Goal: Task Accomplishment & Management: Manage account settings

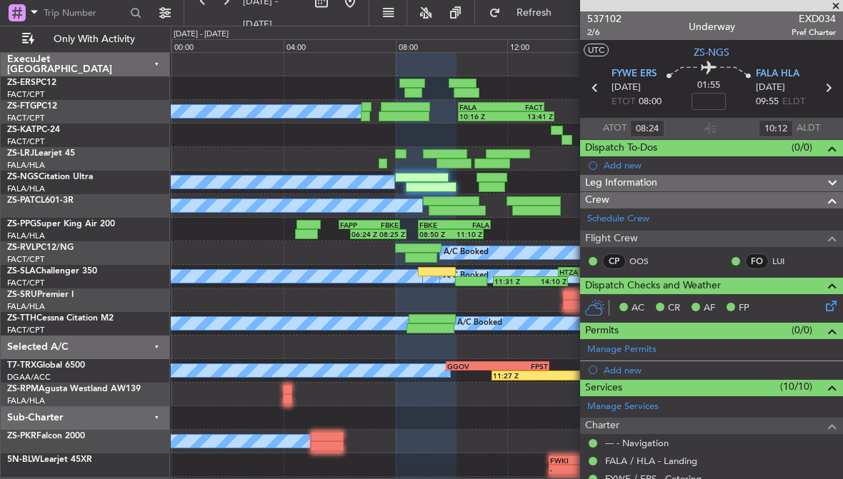
click at [838, 4] on span at bounding box center [835, 6] width 14 height 13
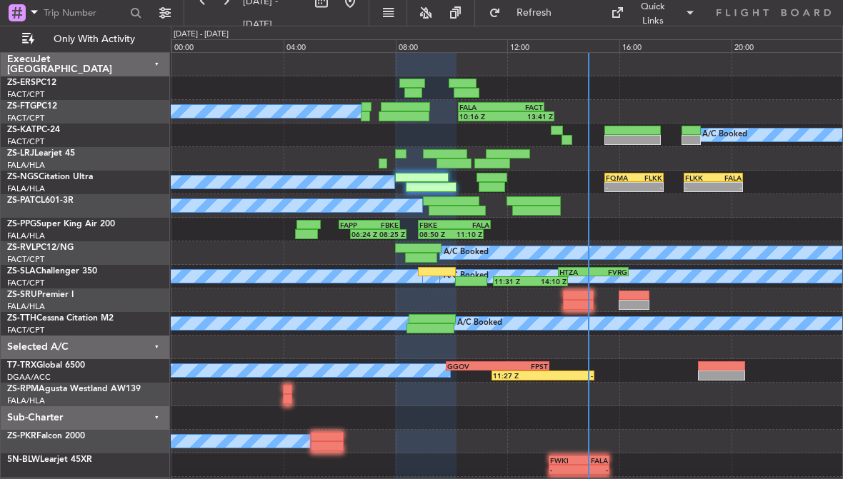
type input "0"
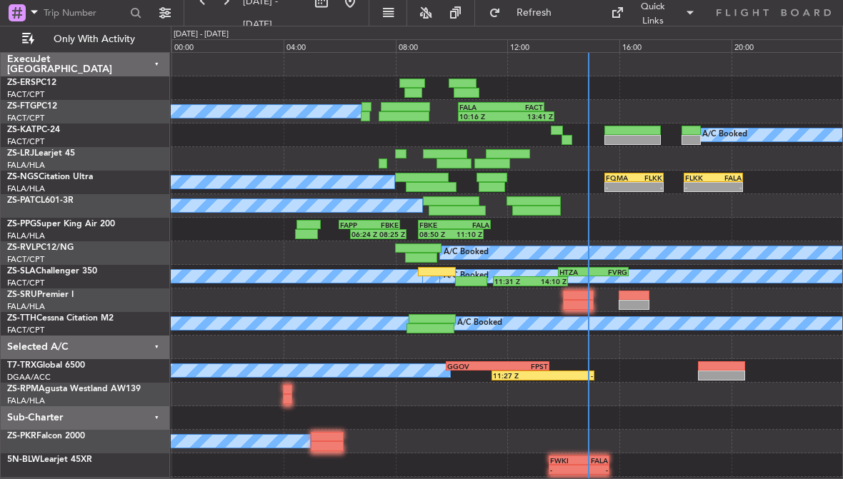
click at [722, 178] on div "FALA" at bounding box center [727, 177] width 28 height 9
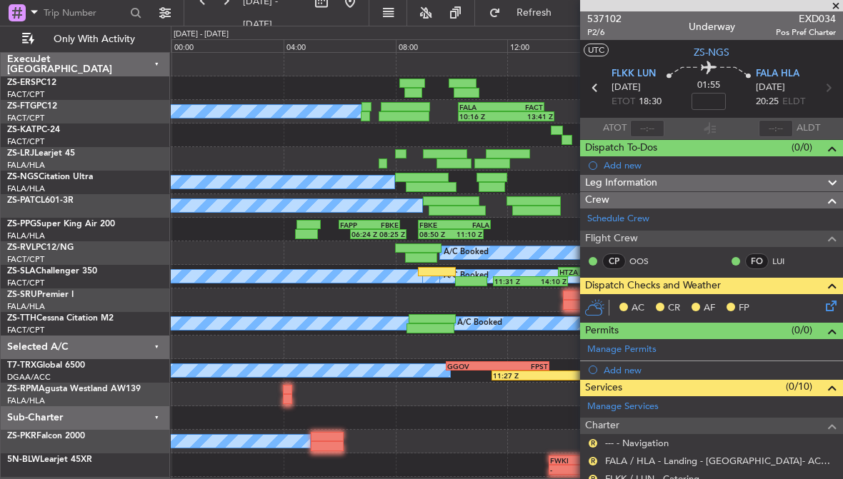
click at [835, 4] on span at bounding box center [835, 6] width 14 height 13
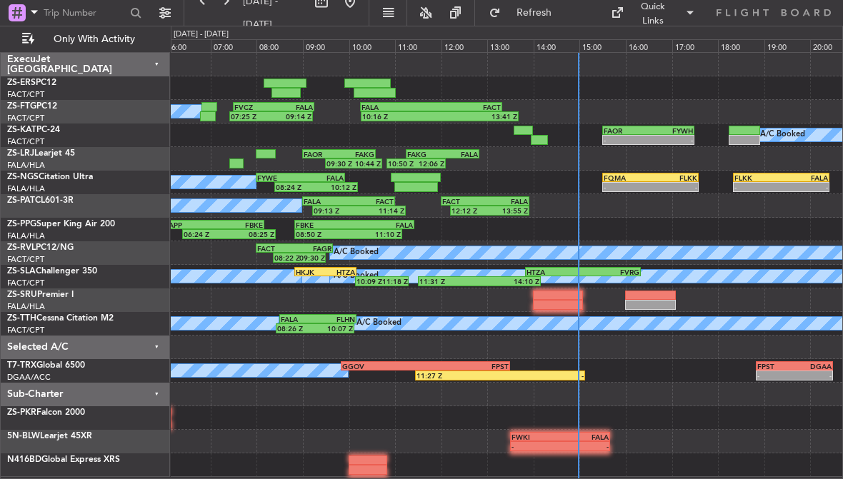
click at [670, 176] on div "FLKK" at bounding box center [673, 177] width 47 height 9
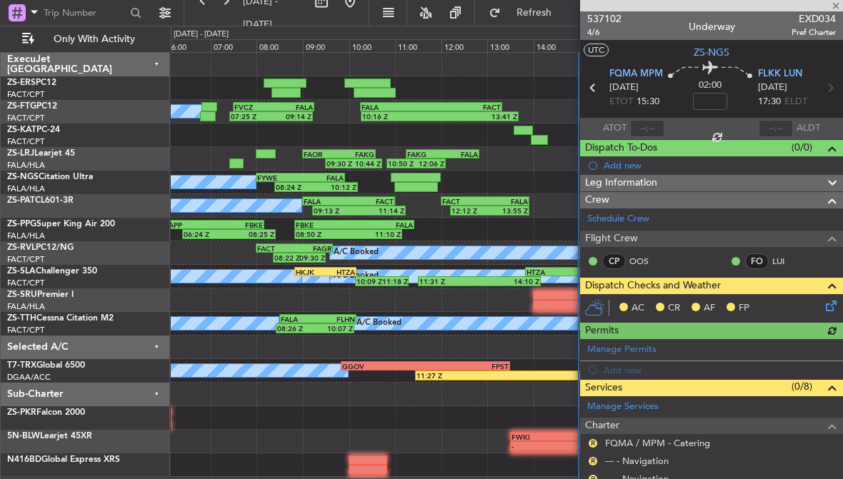
click at [708, 278] on span "Dispatch Checks and Weather" at bounding box center [653, 286] width 136 height 16
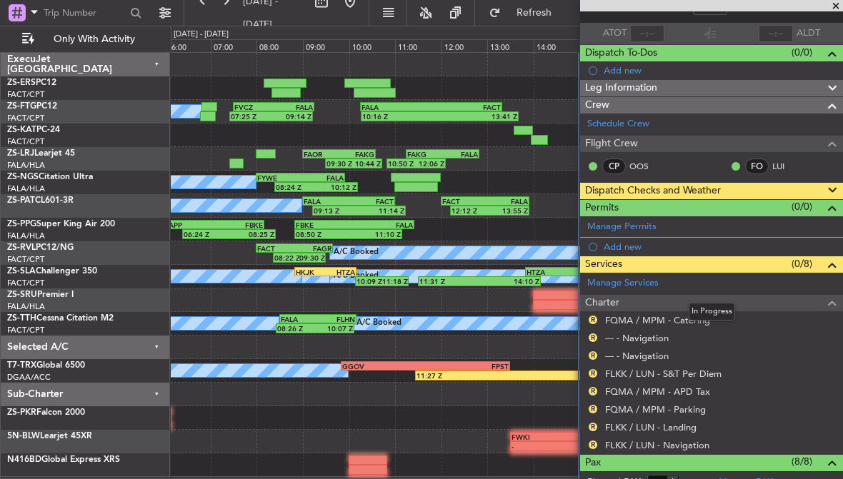
scroll to position [78, 0]
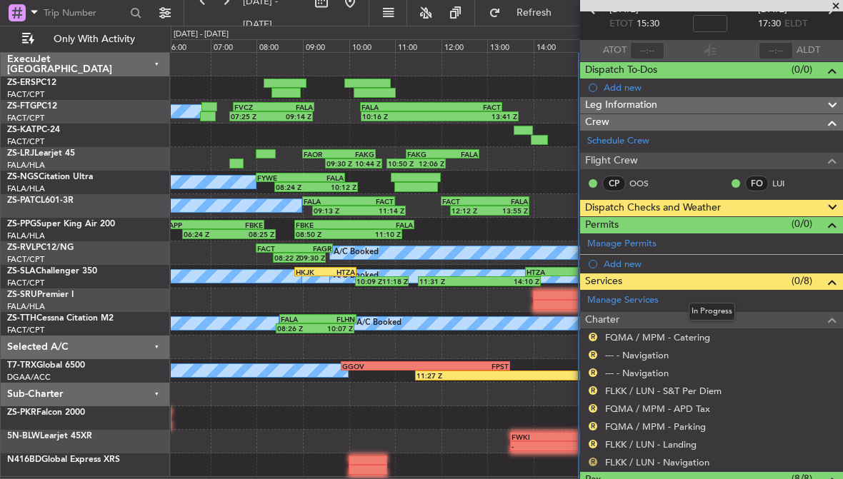
click at [593, 462] on button "R" at bounding box center [592, 462] width 9 height 9
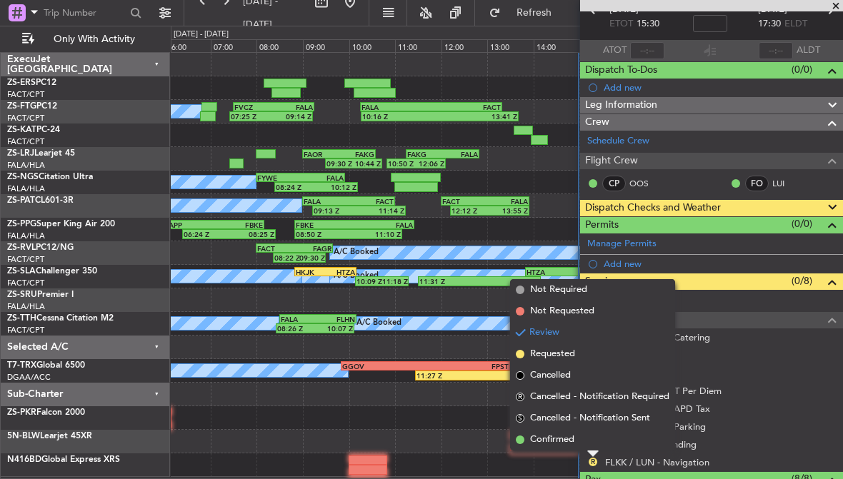
click at [577, 443] on mat-tooltip-component "Review" at bounding box center [592, 437] width 51 height 38
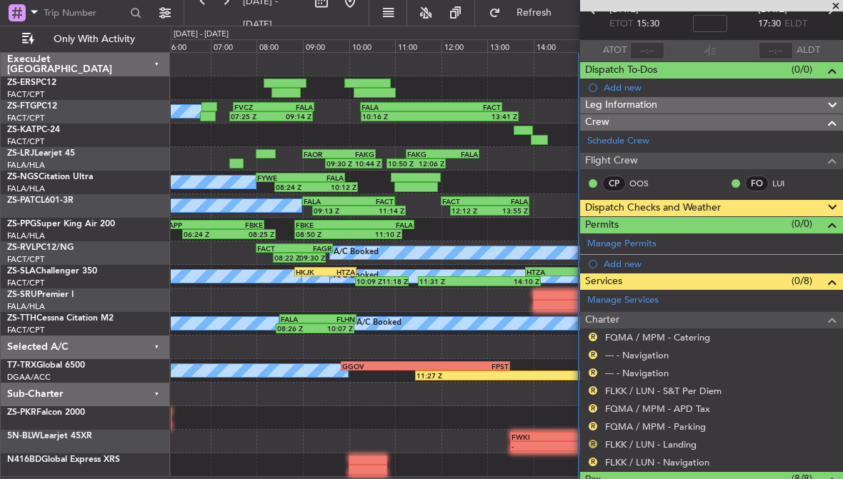
click at [592, 443] on button "R" at bounding box center [592, 444] width 9 height 9
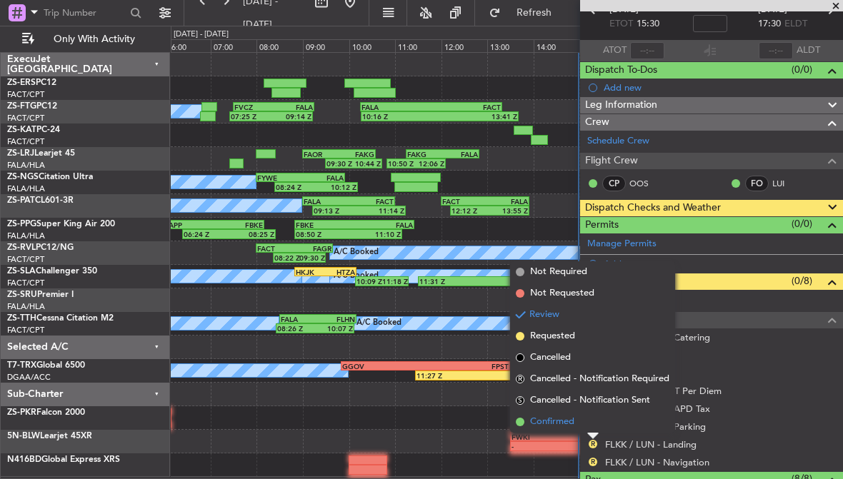
click at [565, 416] on span "Confirmed" at bounding box center [552, 422] width 44 height 14
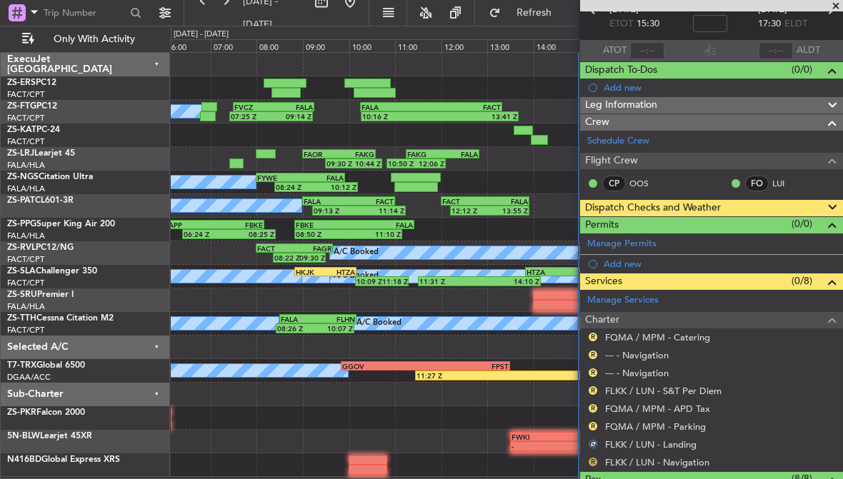
click at [592, 458] on button "R" at bounding box center [592, 462] width 9 height 9
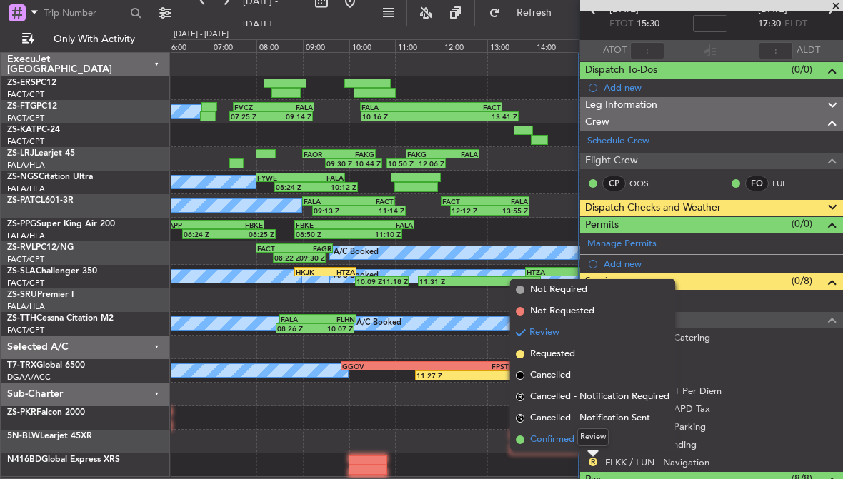
click at [565, 431] on li "Confirmed" at bounding box center [592, 439] width 165 height 21
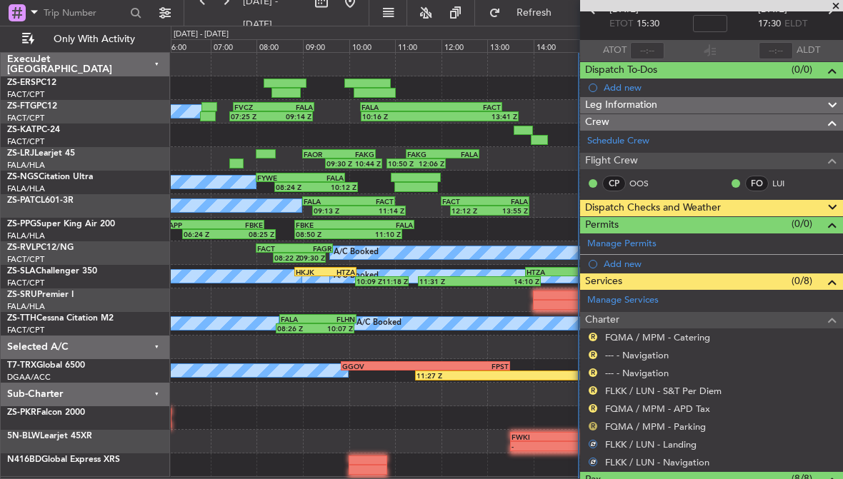
click at [595, 423] on button "R" at bounding box center [592, 426] width 9 height 9
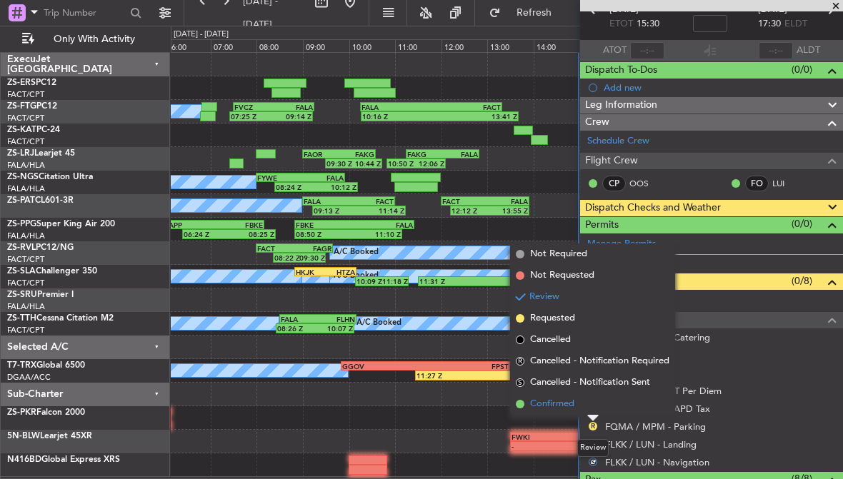
click at [565, 408] on span "Confirmed" at bounding box center [552, 404] width 44 height 14
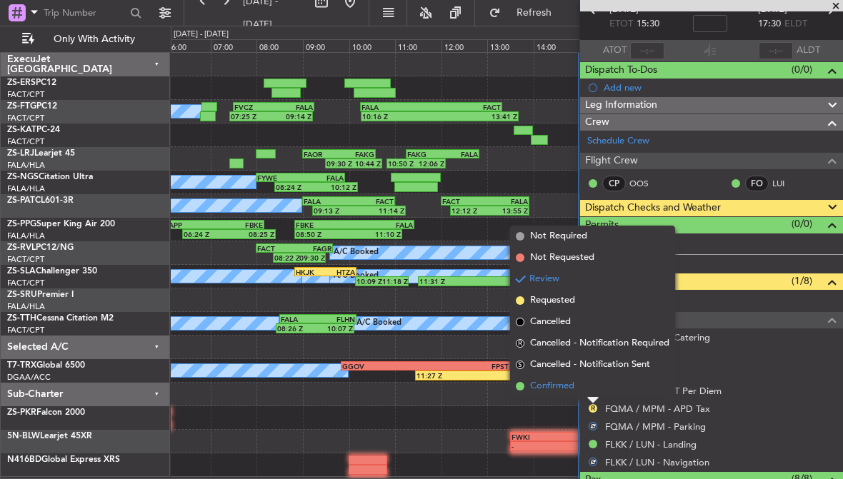
click at [565, 383] on span "Confirmed" at bounding box center [552, 386] width 44 height 14
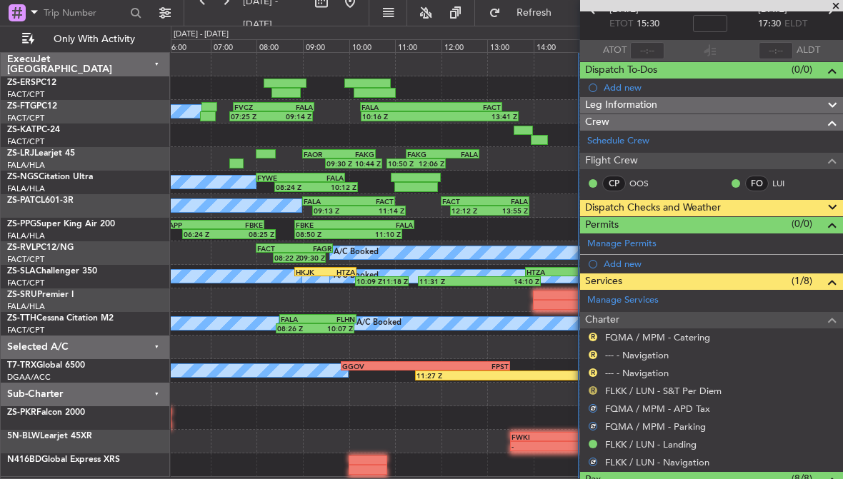
click at [593, 388] on button "R" at bounding box center [592, 390] width 9 height 9
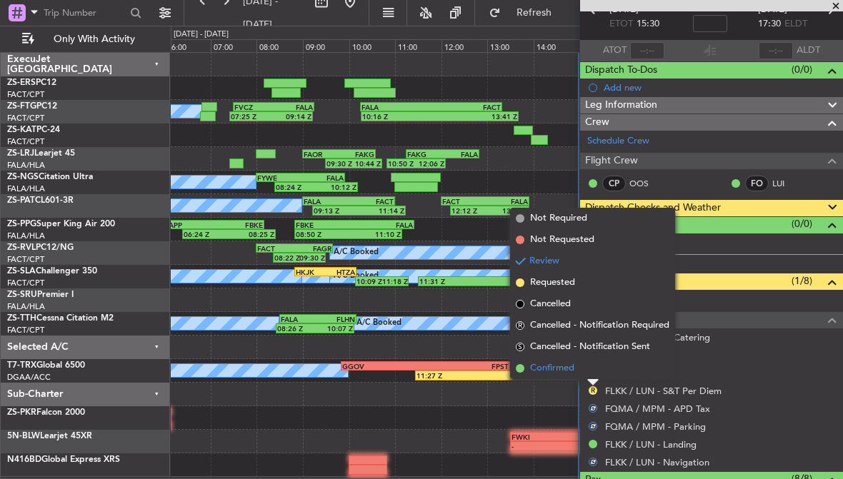
click at [568, 365] on span "Confirmed" at bounding box center [552, 368] width 44 height 14
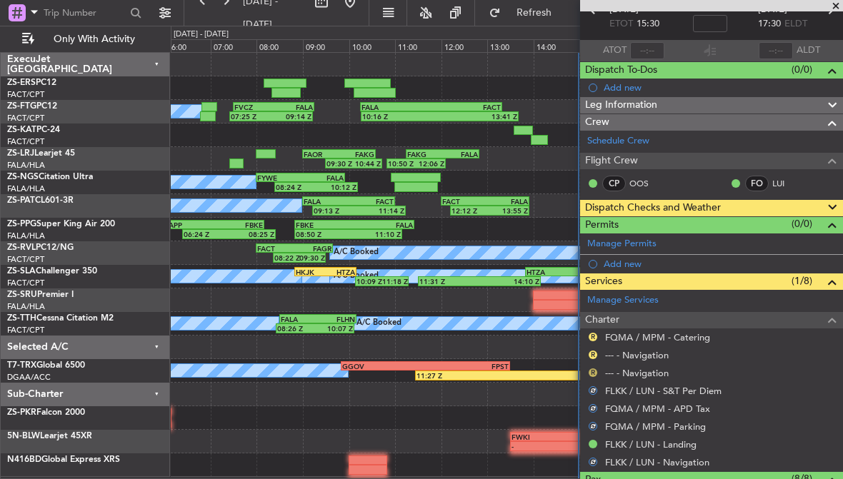
click at [593, 373] on button "R" at bounding box center [592, 372] width 9 height 9
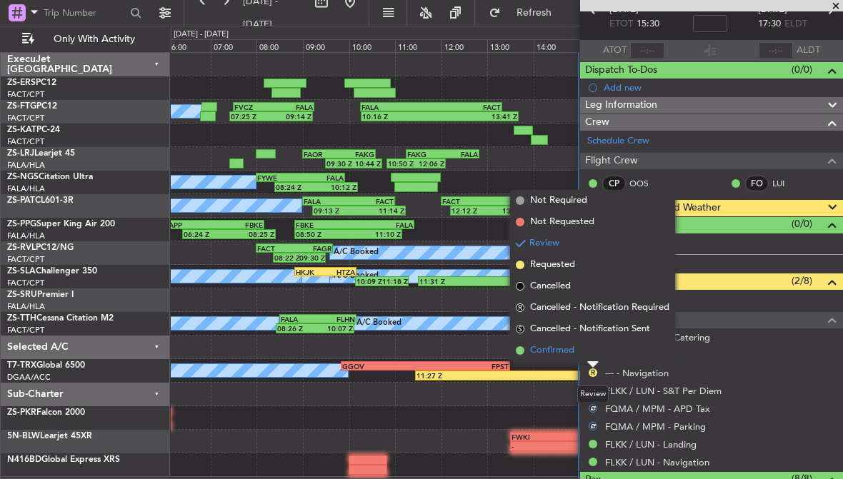
click at [570, 351] on span "Confirmed" at bounding box center [552, 350] width 44 height 14
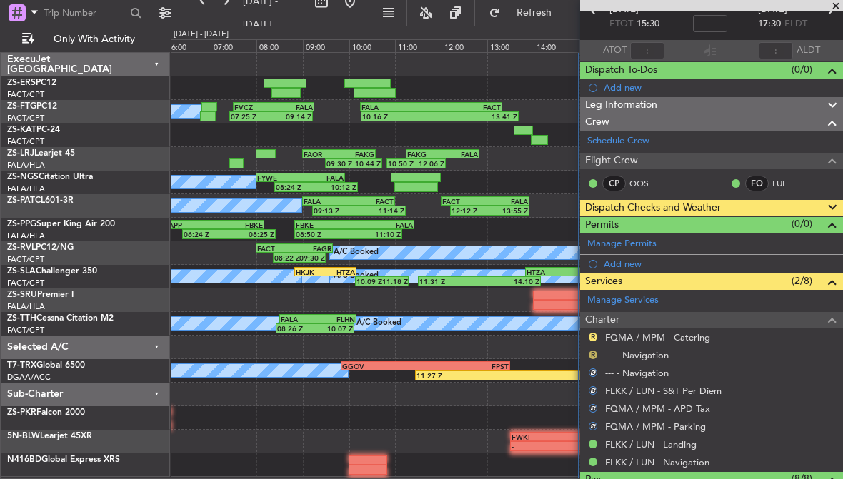
click at [589, 351] on button "R" at bounding box center [592, 355] width 9 height 9
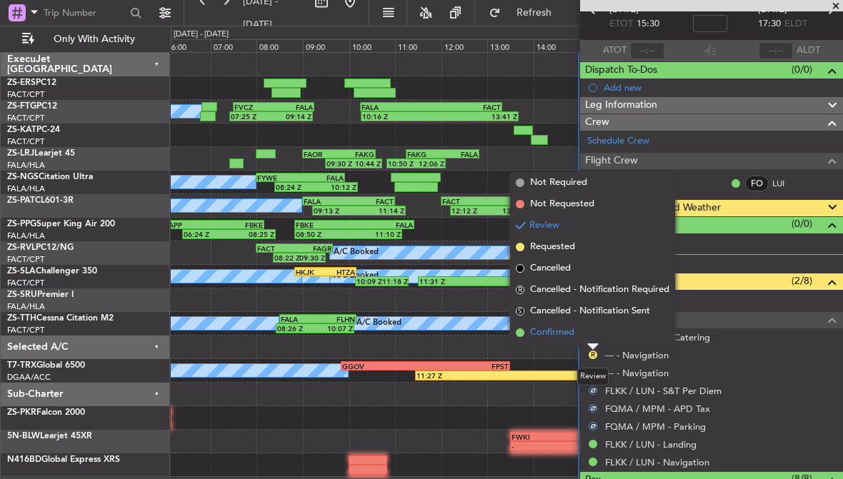
click at [567, 328] on span "Confirmed" at bounding box center [552, 333] width 44 height 14
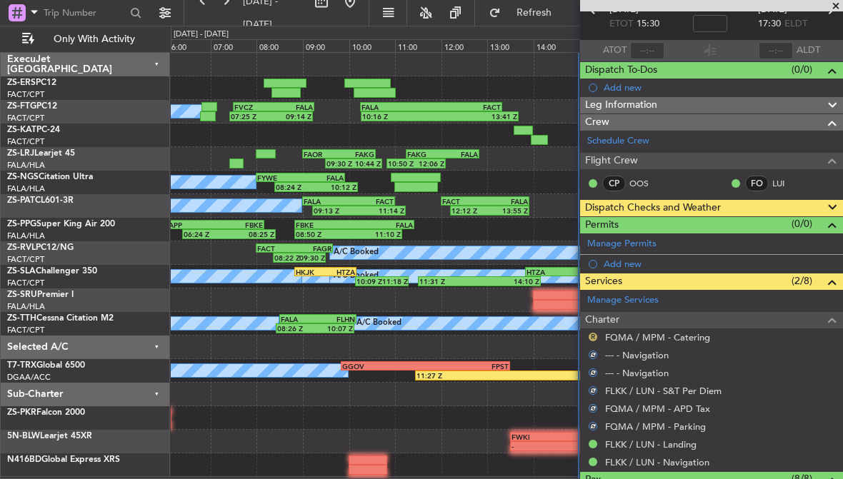
click at [589, 334] on button "R" at bounding box center [592, 337] width 9 height 9
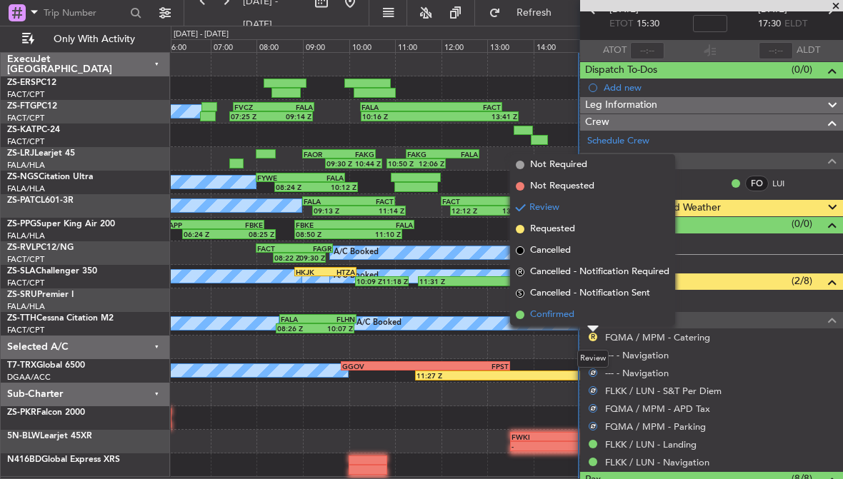
click at [568, 317] on span "Confirmed" at bounding box center [552, 315] width 44 height 14
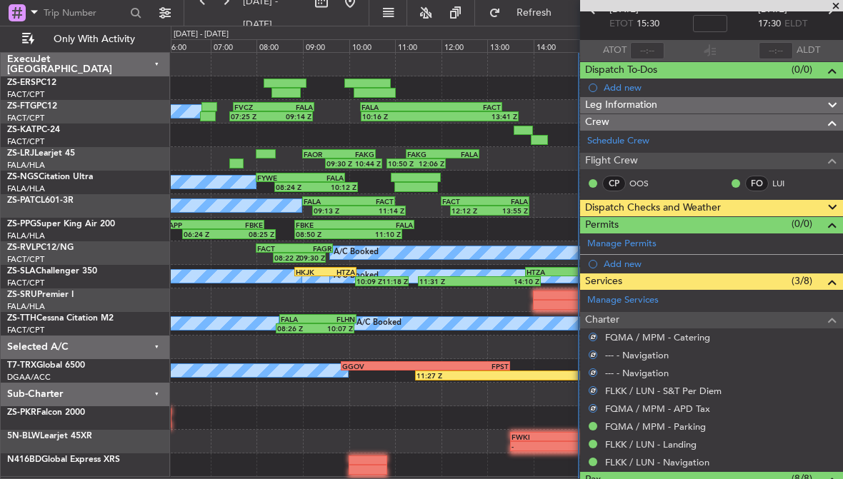
click at [830, 206] on span at bounding box center [831, 207] width 17 height 17
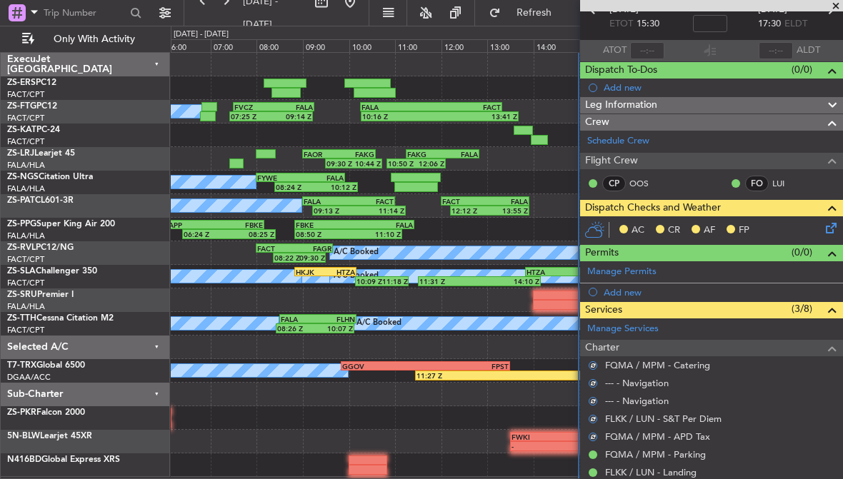
click at [829, 227] on icon at bounding box center [828, 225] width 11 height 11
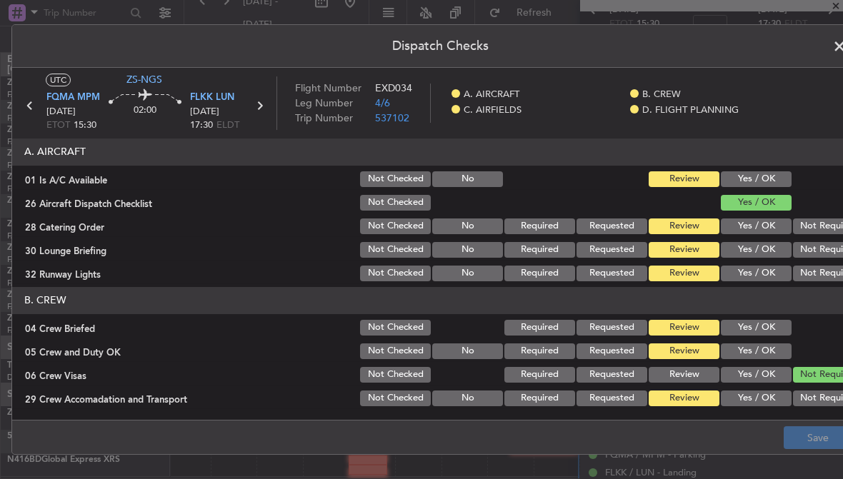
click at [768, 178] on button "Yes / OK" at bounding box center [755, 179] width 71 height 16
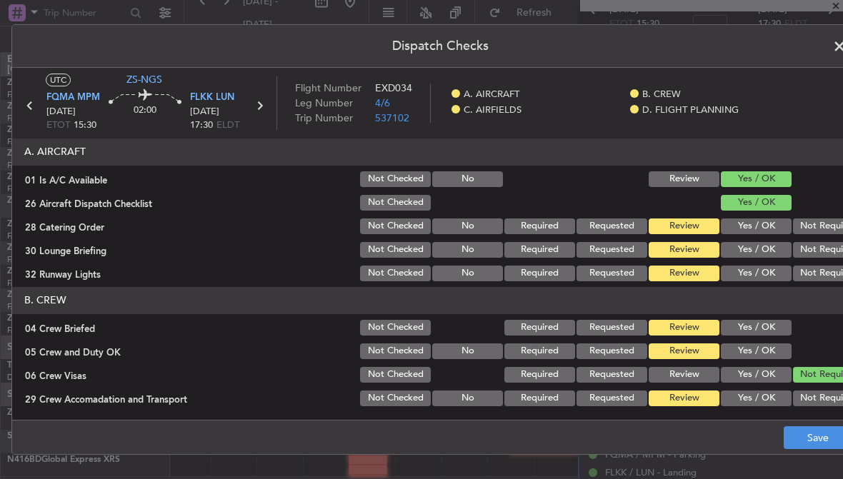
click at [822, 228] on button "Not Required" at bounding box center [828, 226] width 71 height 16
click at [826, 253] on button "Not Required" at bounding box center [828, 250] width 71 height 16
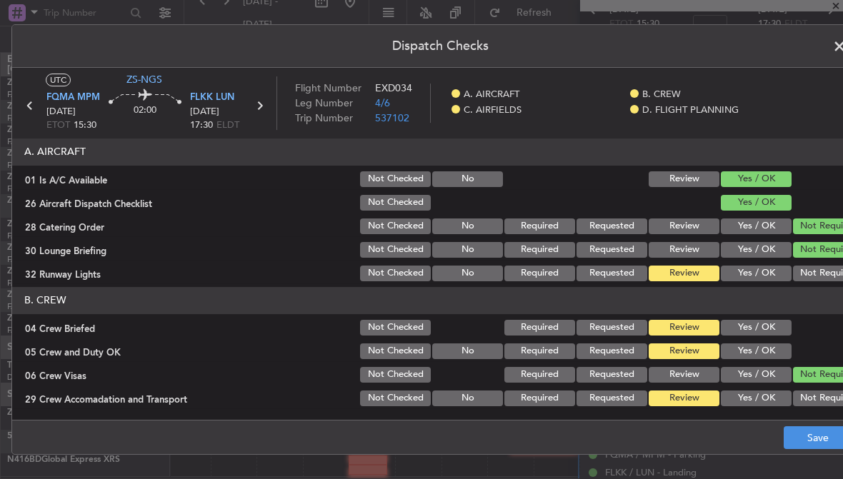
click at [824, 275] on button "Not Required" at bounding box center [828, 274] width 71 height 16
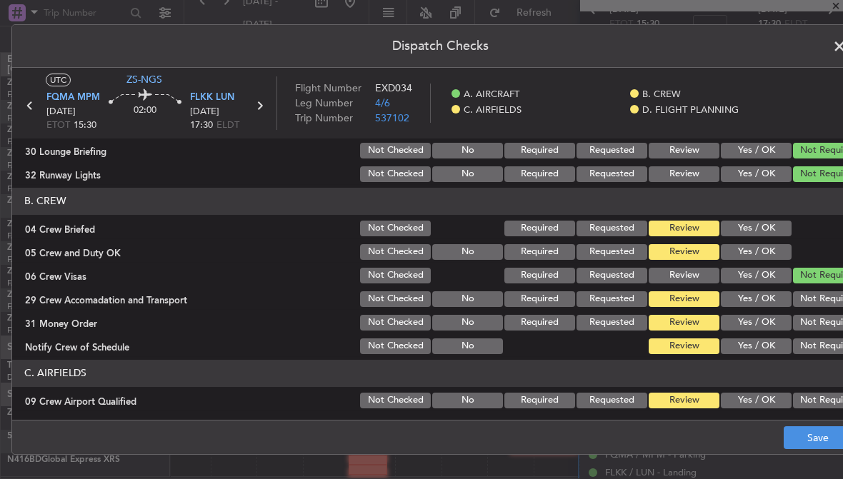
scroll to position [108, 0]
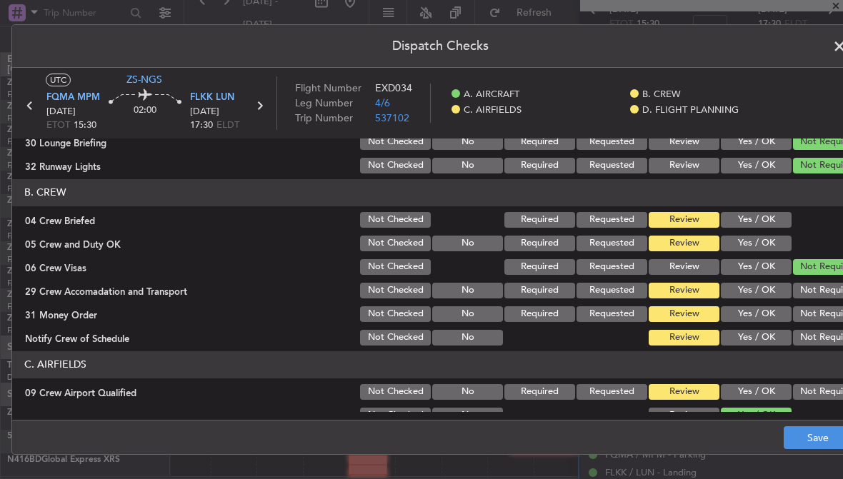
click at [782, 226] on button "Yes / OK" at bounding box center [755, 220] width 71 height 16
click at [780, 246] on button "Yes / OK" at bounding box center [755, 244] width 71 height 16
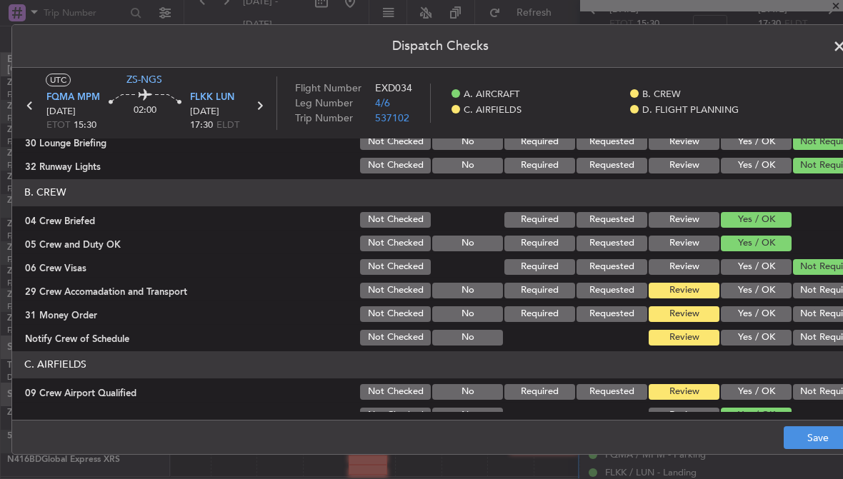
click at [815, 291] on button "Not Required" at bounding box center [828, 291] width 71 height 16
click at [816, 320] on button "Not Required" at bounding box center [828, 314] width 71 height 16
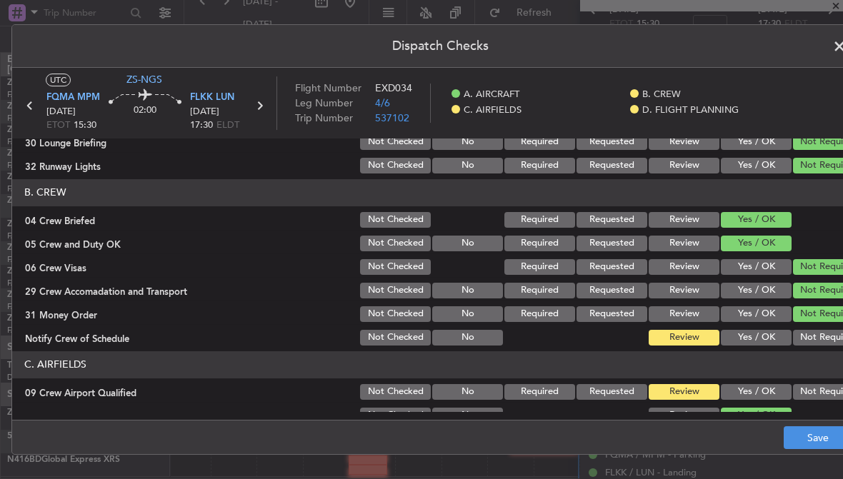
click at [817, 341] on button "Not Required" at bounding box center [828, 338] width 71 height 16
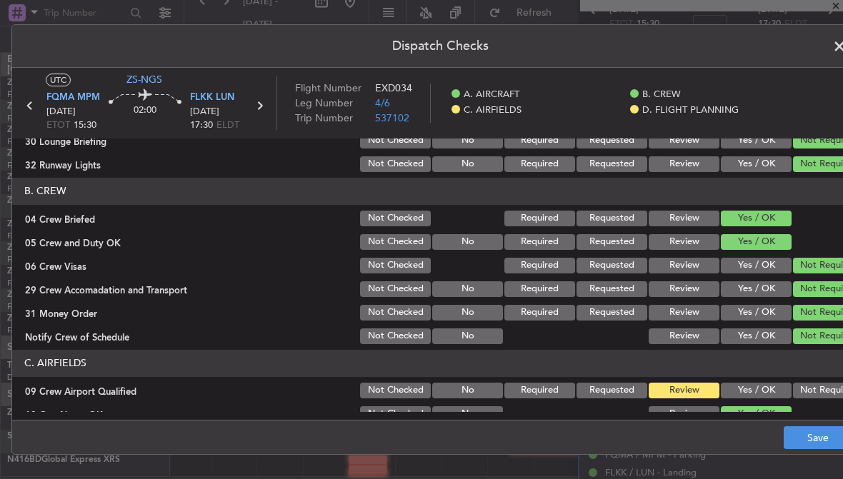
scroll to position [111, 0]
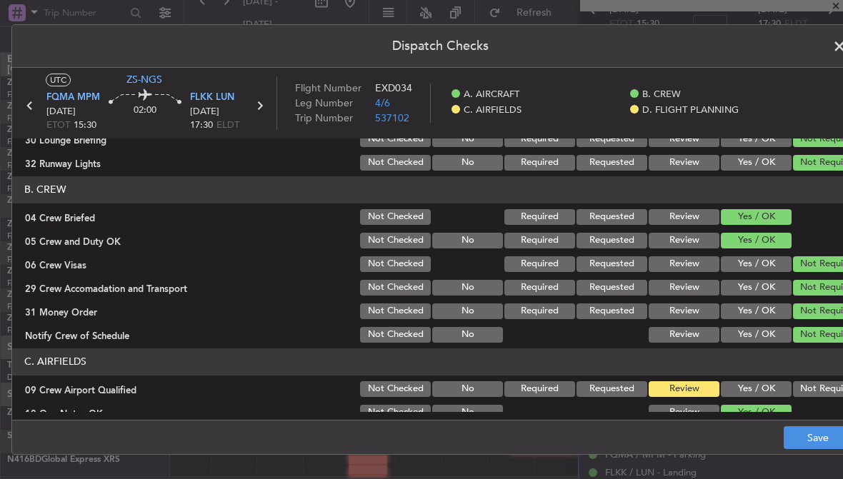
click at [810, 386] on button "Not Required" at bounding box center [828, 389] width 71 height 16
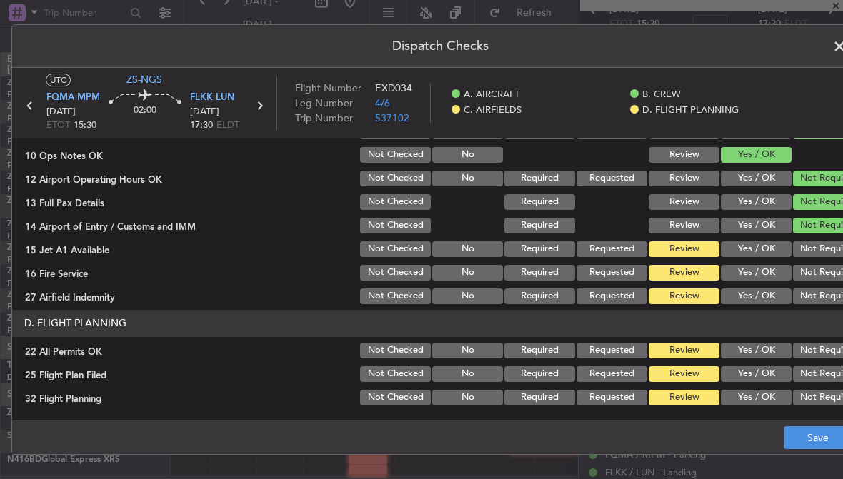
scroll to position [368, 0]
click at [814, 298] on button "Not Required" at bounding box center [828, 296] width 71 height 16
click at [815, 254] on button "Not Required" at bounding box center [828, 249] width 71 height 16
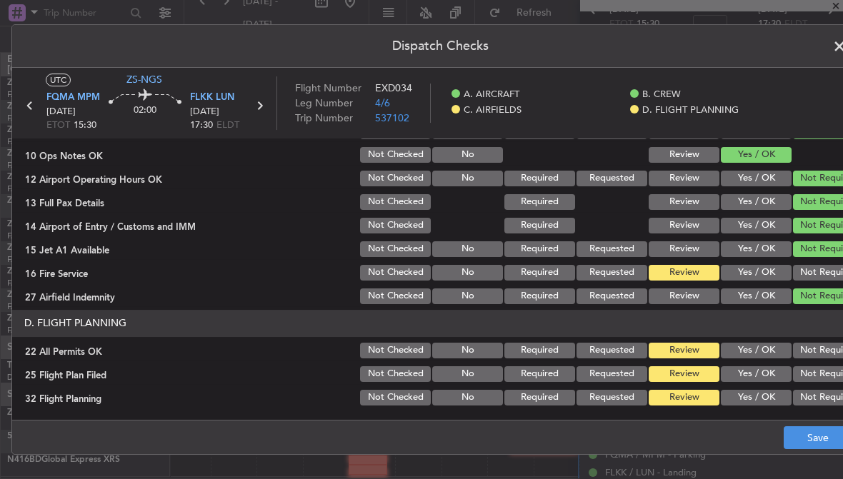
click at [821, 271] on button "Not Required" at bounding box center [828, 273] width 71 height 16
click at [813, 347] on button "Not Required" at bounding box center [828, 351] width 71 height 16
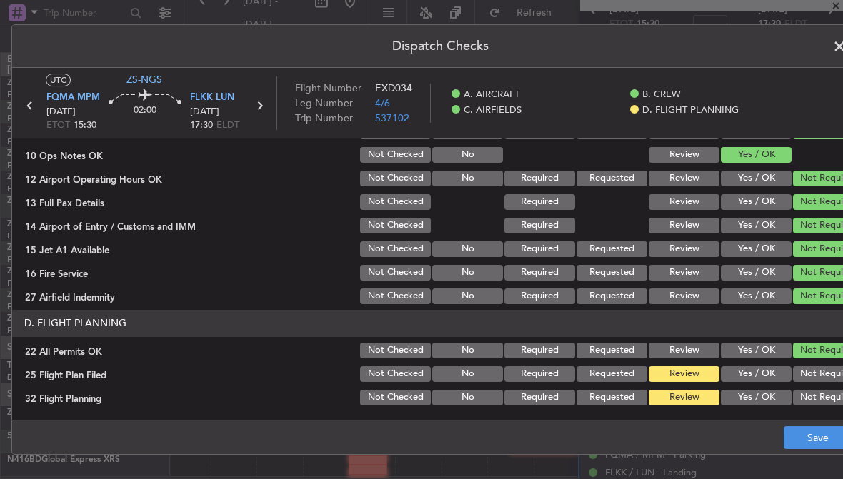
click at [764, 378] on button "Yes / OK" at bounding box center [755, 374] width 71 height 16
click at [766, 398] on button "Yes / OK" at bounding box center [755, 398] width 71 height 16
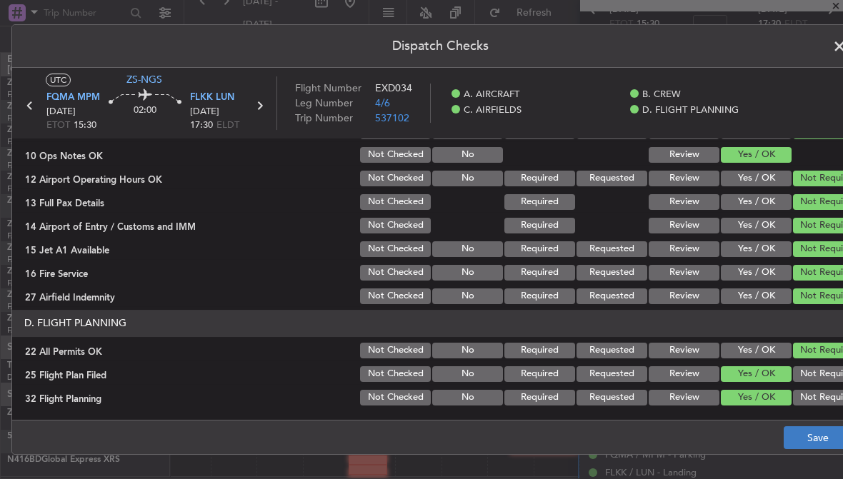
click at [829, 433] on button "Save" at bounding box center [817, 437] width 68 height 23
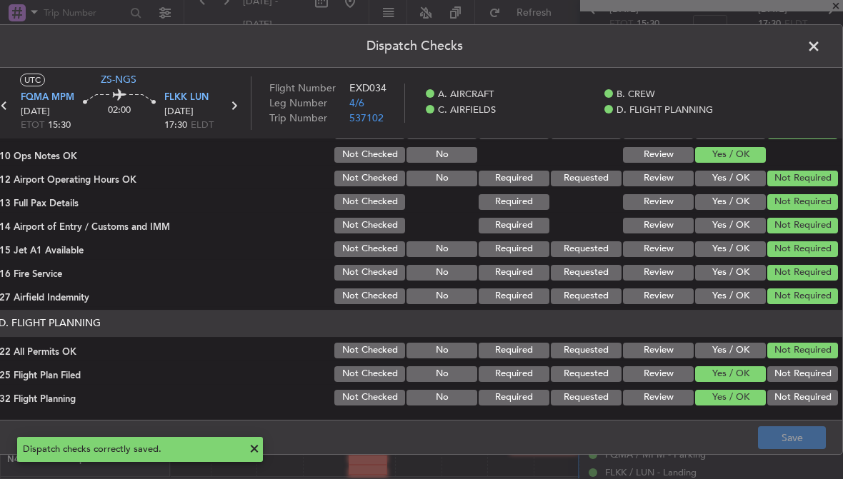
click at [820, 46] on span at bounding box center [820, 50] width 0 height 29
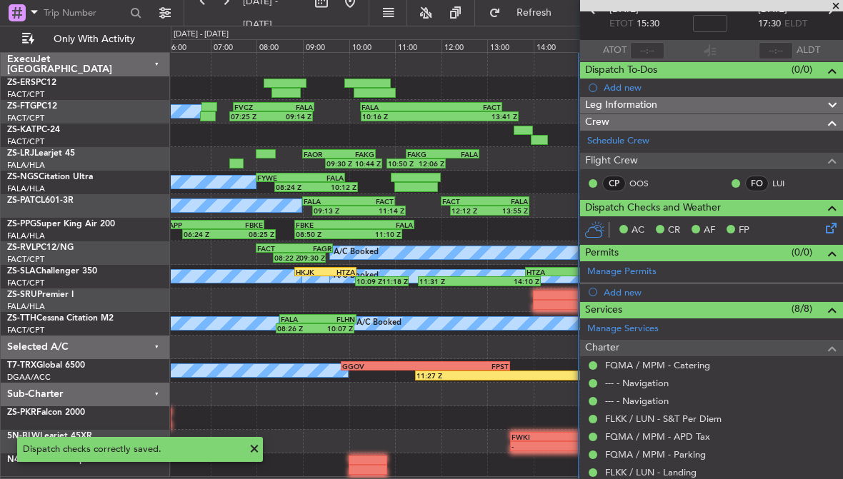
click at [832, 6] on span at bounding box center [835, 6] width 14 height 13
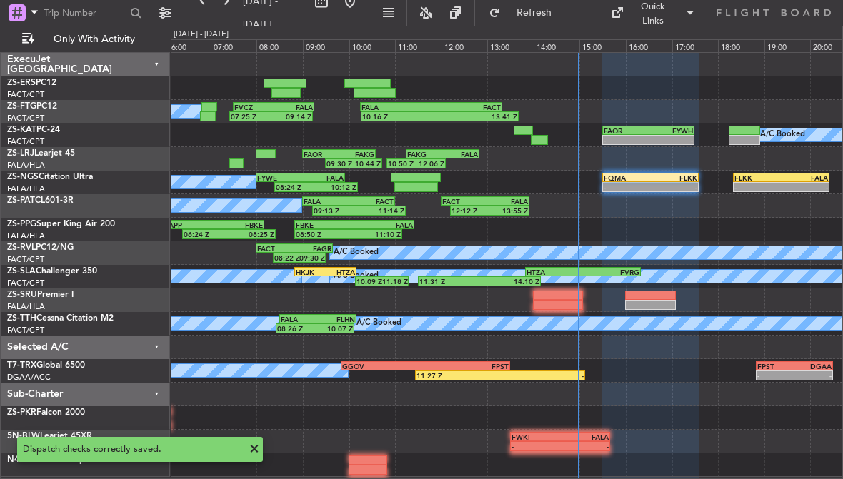
type input "0"
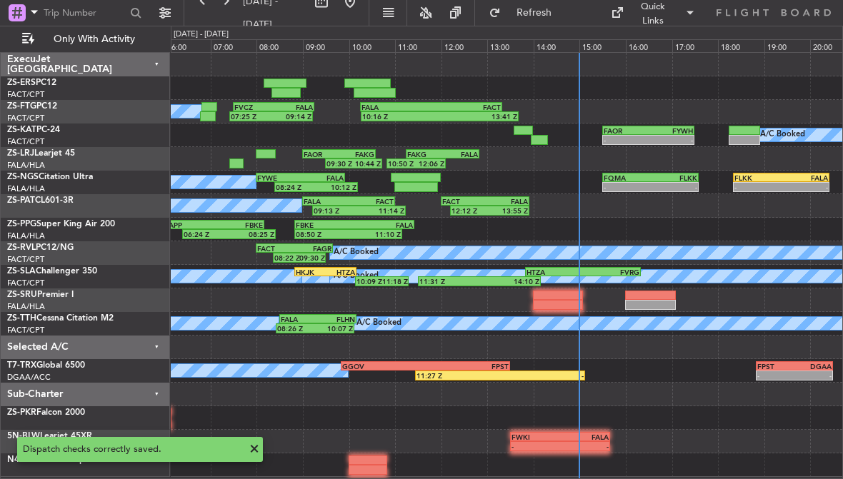
click at [781, 181] on div "FLKK 18:20 Z FALA 20:25 Z" at bounding box center [781, 178] width 96 height 10
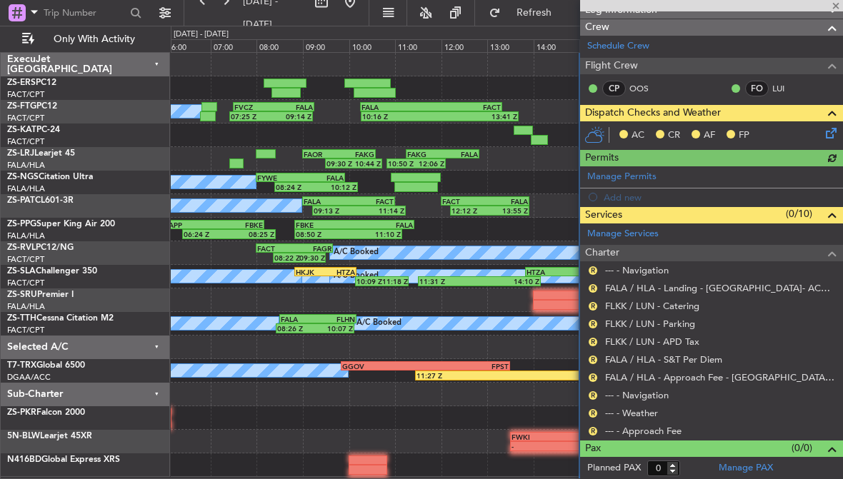
scroll to position [172, 0]
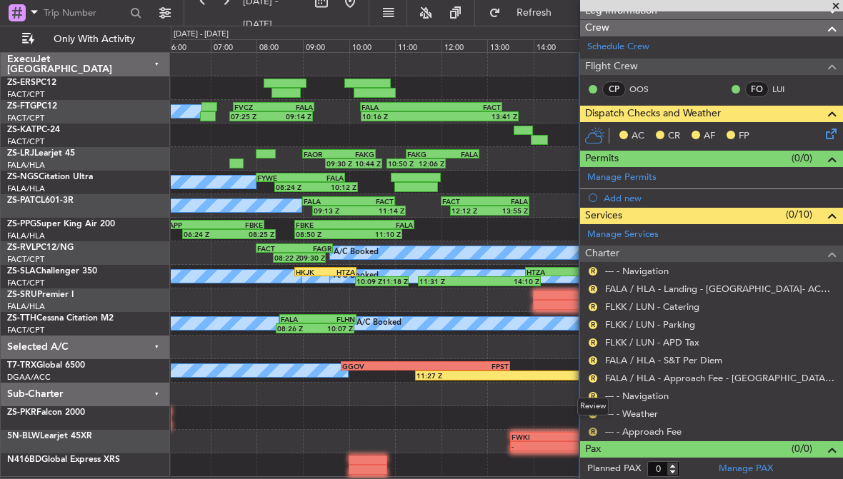
click at [593, 428] on button "R" at bounding box center [592, 432] width 9 height 9
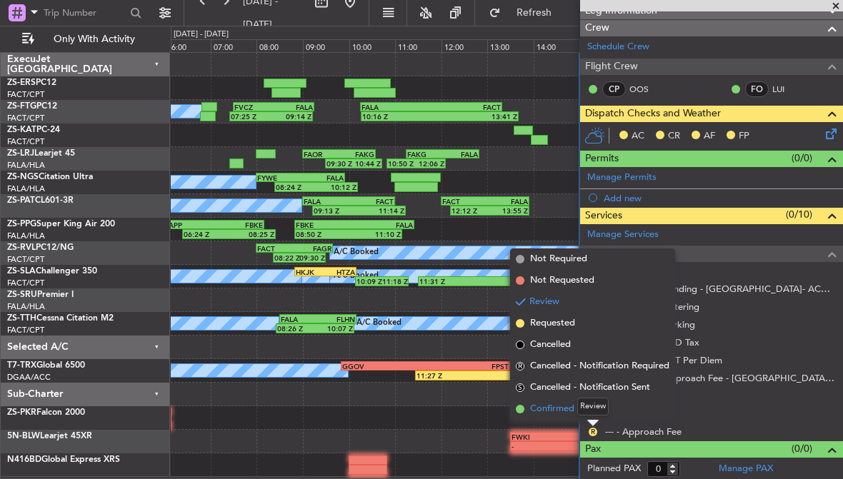
click at [566, 406] on span "Confirmed" at bounding box center [552, 409] width 44 height 14
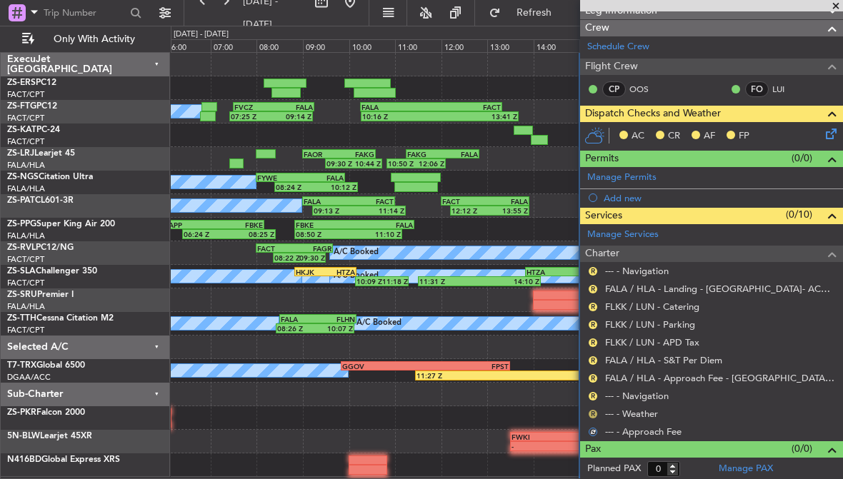
click at [592, 412] on button "R" at bounding box center [592, 414] width 9 height 9
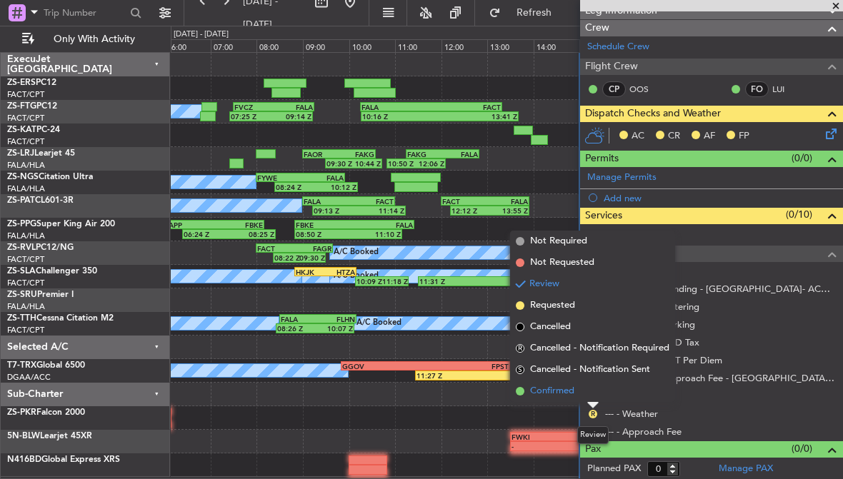
click at [564, 391] on span "Confirmed" at bounding box center [552, 391] width 44 height 14
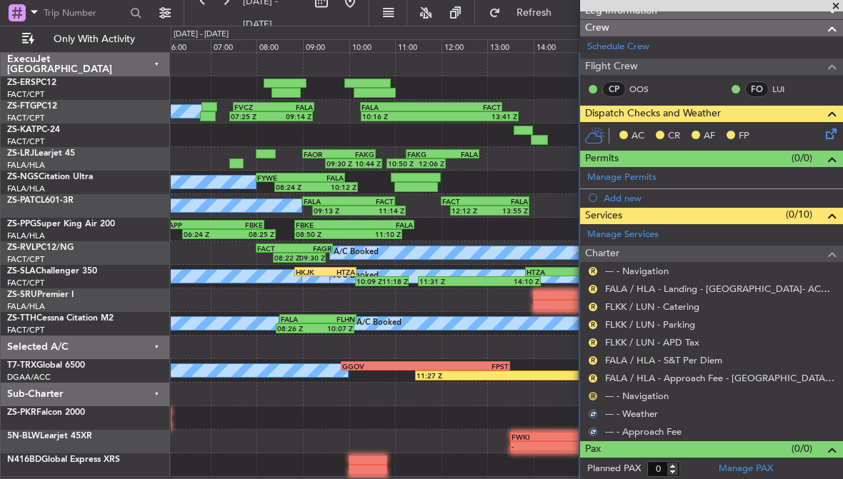
click at [591, 394] on button "R" at bounding box center [592, 396] width 9 height 9
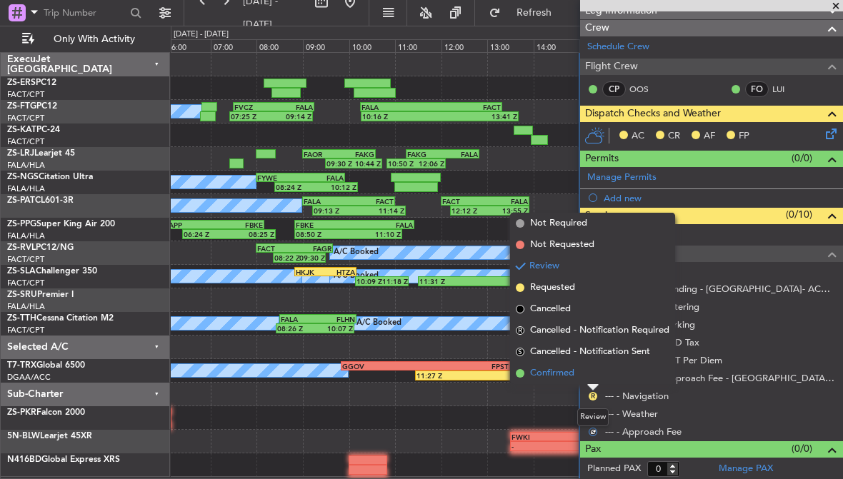
click at [560, 373] on span "Confirmed" at bounding box center [552, 373] width 44 height 14
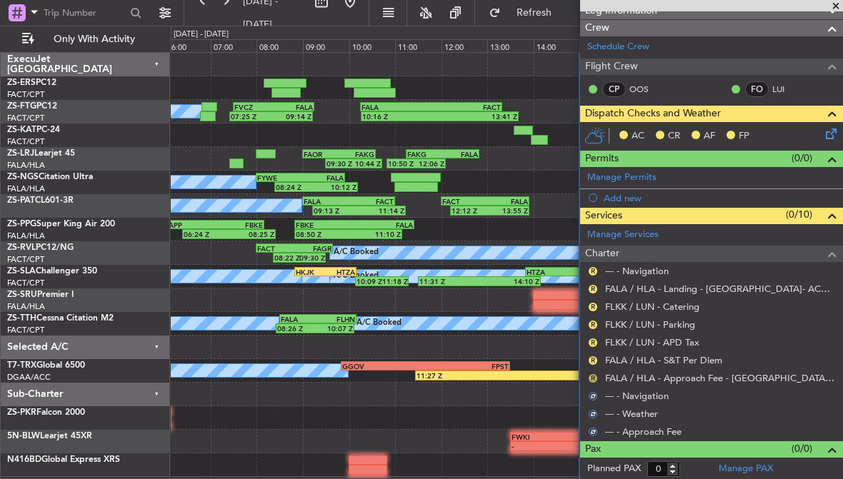
click at [591, 377] on button "R" at bounding box center [592, 378] width 9 height 9
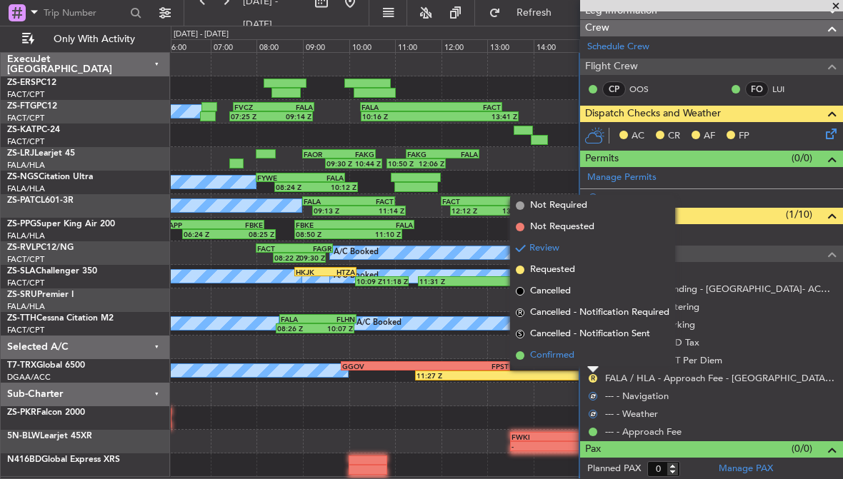
click at [568, 355] on span "Confirmed" at bounding box center [552, 355] width 44 height 14
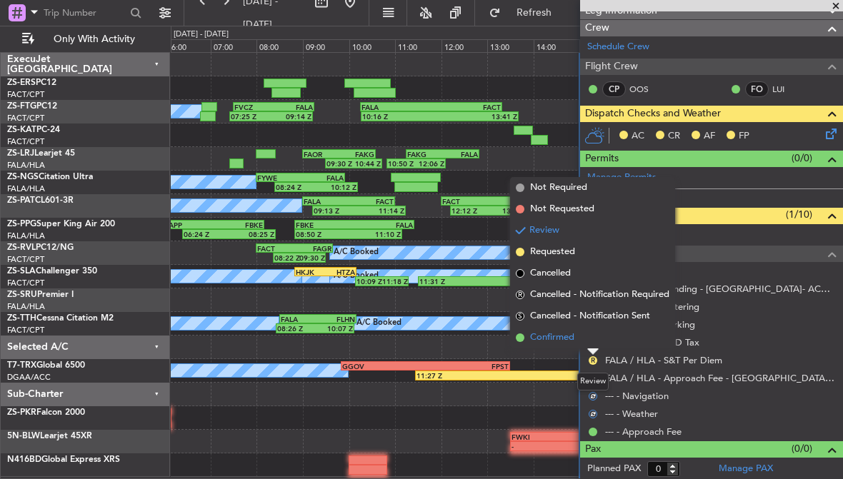
click at [564, 339] on span "Confirmed" at bounding box center [552, 338] width 44 height 14
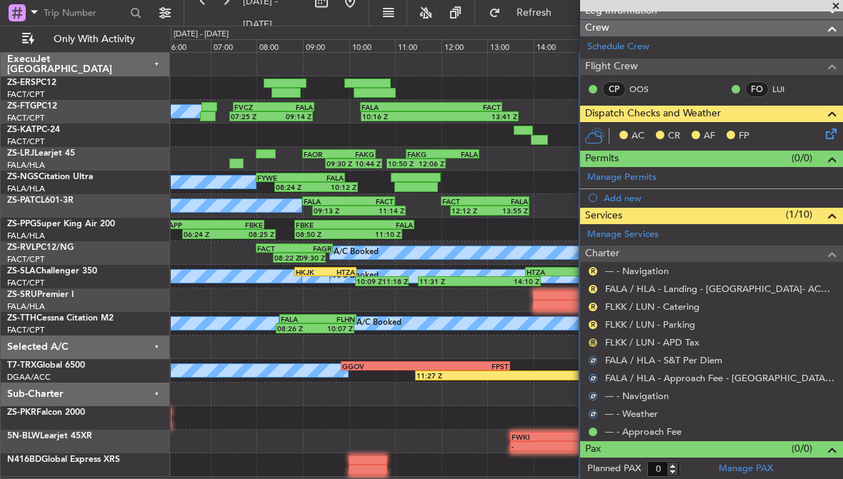
click at [595, 339] on button "R" at bounding box center [592, 342] width 9 height 9
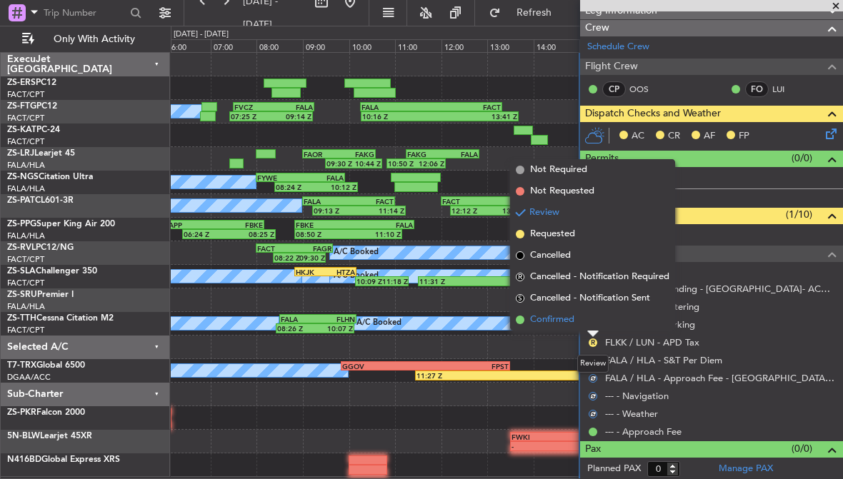
click at [565, 321] on span "Confirmed" at bounding box center [552, 320] width 44 height 14
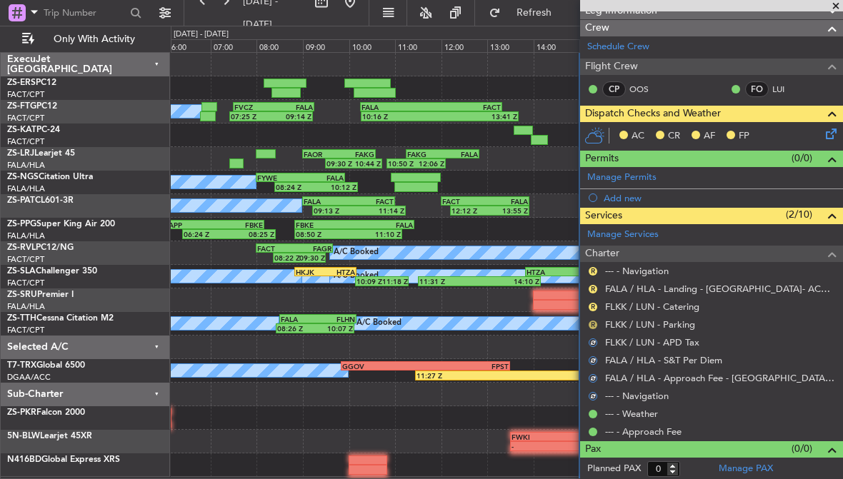
click at [589, 323] on button "R" at bounding box center [592, 325] width 9 height 9
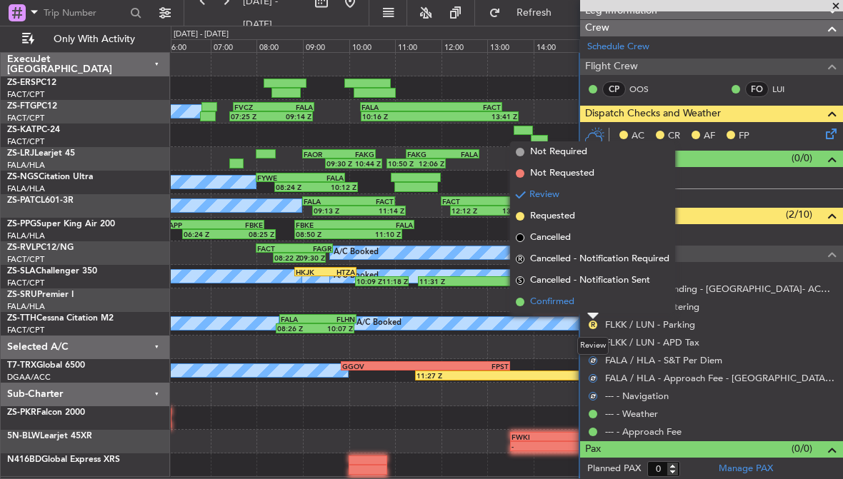
click at [567, 303] on span "Confirmed" at bounding box center [552, 302] width 44 height 14
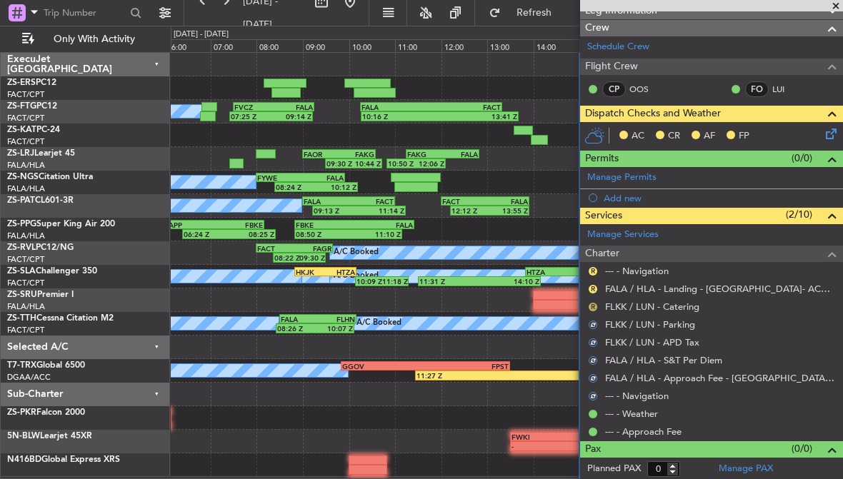
click at [593, 305] on button "R" at bounding box center [592, 307] width 9 height 9
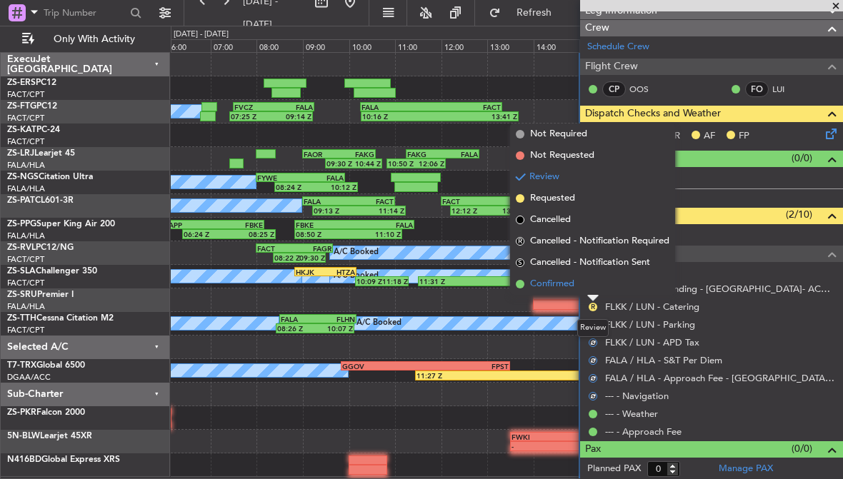
click at [575, 285] on li "Confirmed" at bounding box center [592, 283] width 165 height 21
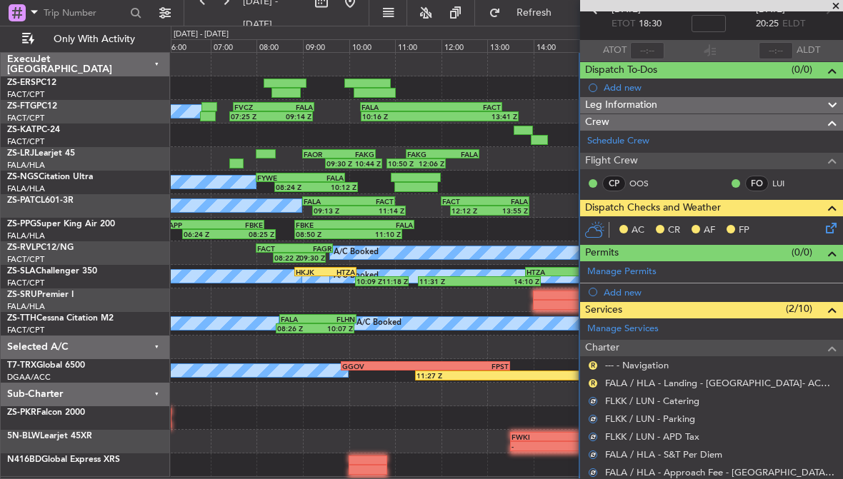
scroll to position [73, 0]
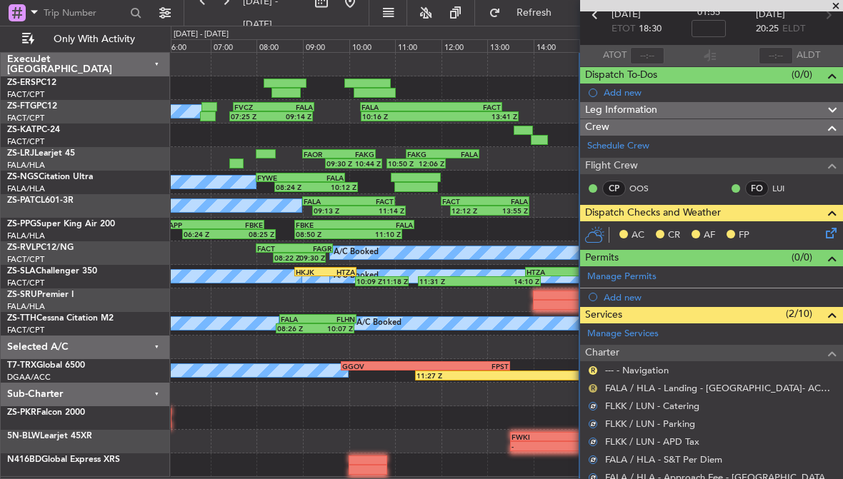
click at [590, 384] on button "R" at bounding box center [592, 388] width 9 height 9
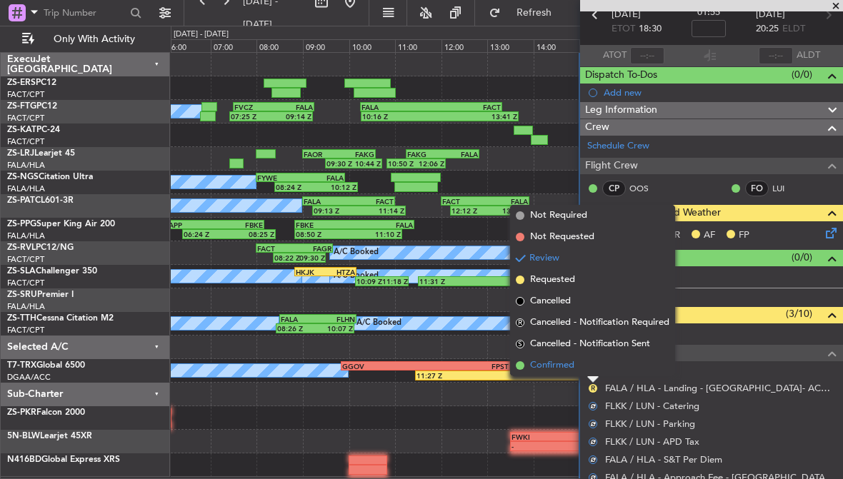
click at [572, 366] on span "Confirmed" at bounding box center [552, 365] width 44 height 14
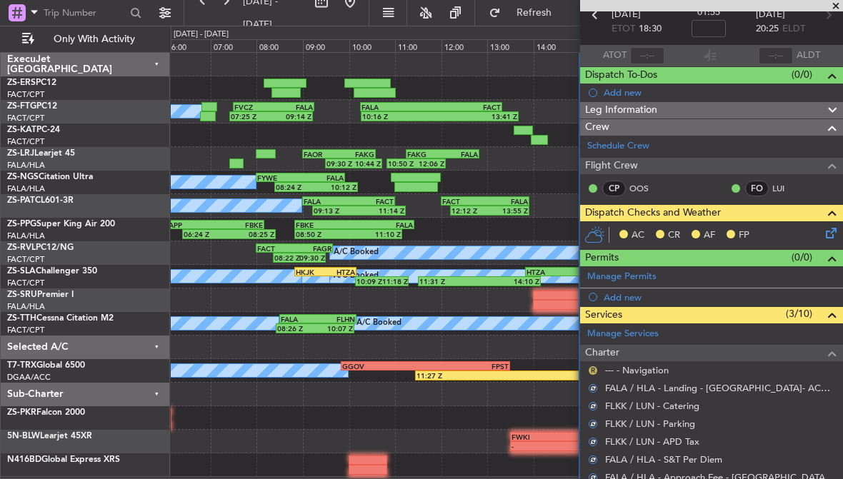
click at [591, 366] on button "R" at bounding box center [592, 370] width 9 height 9
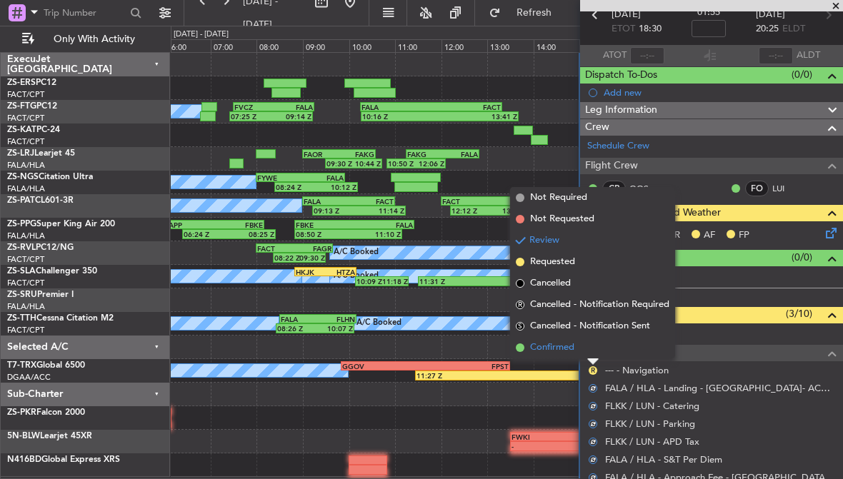
click at [570, 345] on span "Confirmed" at bounding box center [552, 348] width 44 height 14
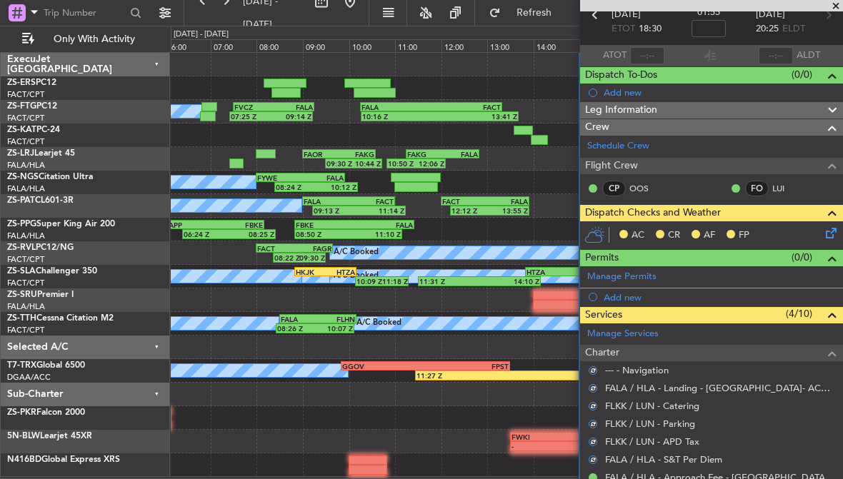
click at [830, 233] on icon at bounding box center [828, 230] width 11 height 11
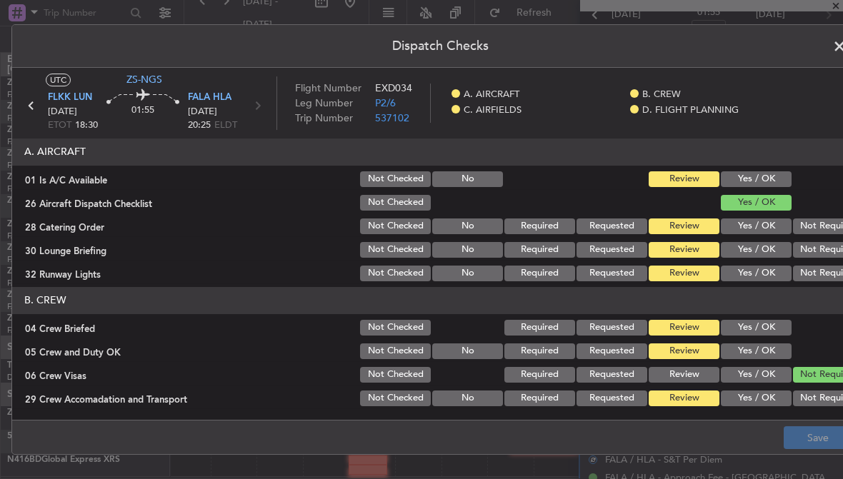
click at [770, 180] on button "Yes / OK" at bounding box center [755, 179] width 71 height 16
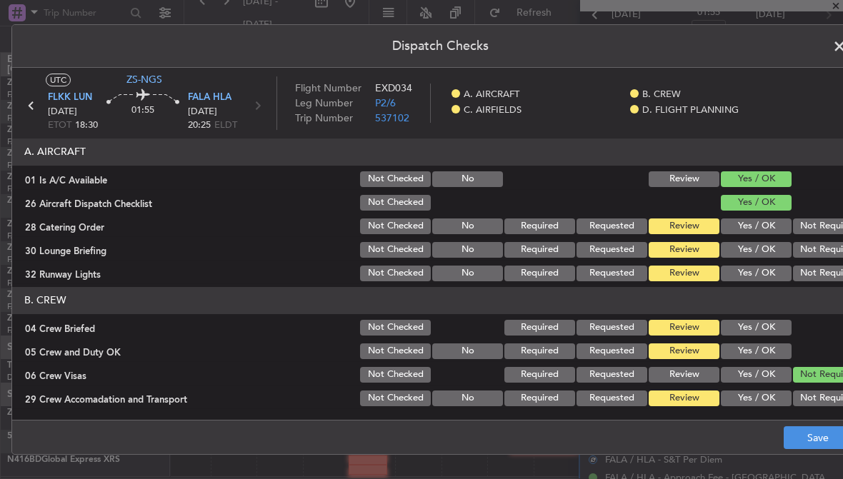
click at [814, 227] on button "Not Required" at bounding box center [828, 226] width 71 height 16
click at [815, 248] on button "Not Required" at bounding box center [828, 250] width 71 height 16
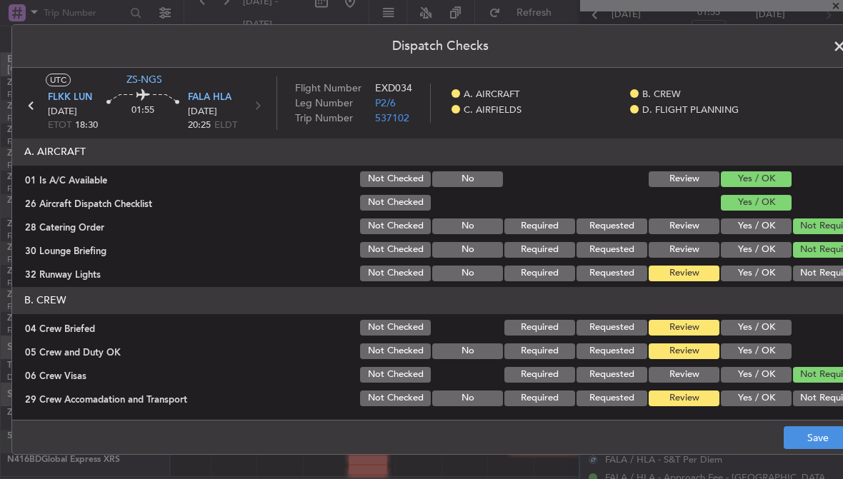
click at [820, 274] on button "Not Required" at bounding box center [828, 274] width 71 height 16
click at [779, 320] on button "Yes / OK" at bounding box center [755, 328] width 71 height 16
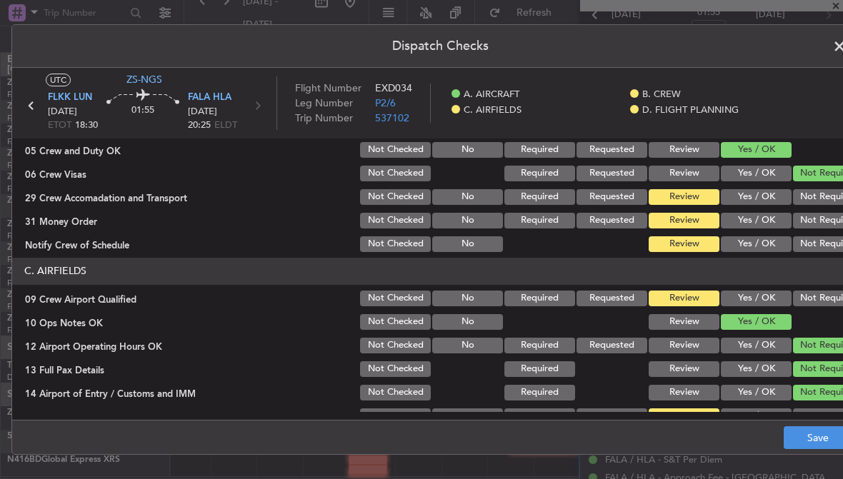
scroll to position [216, 0]
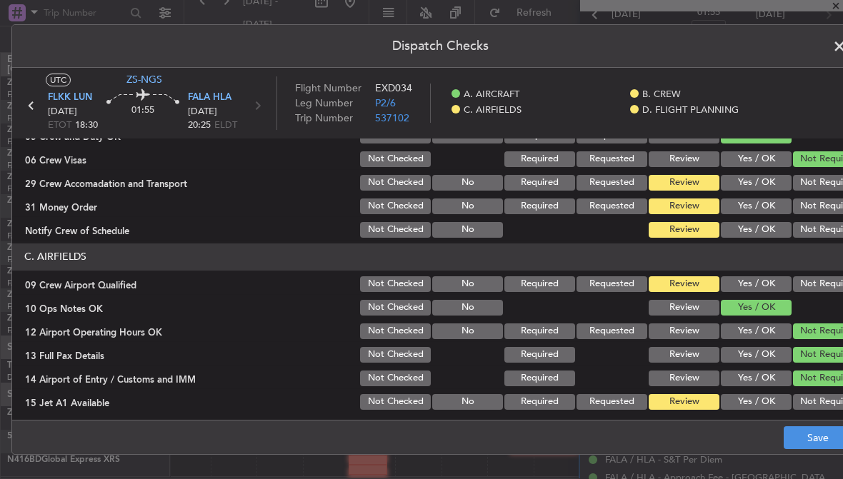
click at [813, 231] on button "Not Required" at bounding box center [828, 230] width 71 height 16
click at [818, 208] on button "Not Required" at bounding box center [828, 206] width 71 height 16
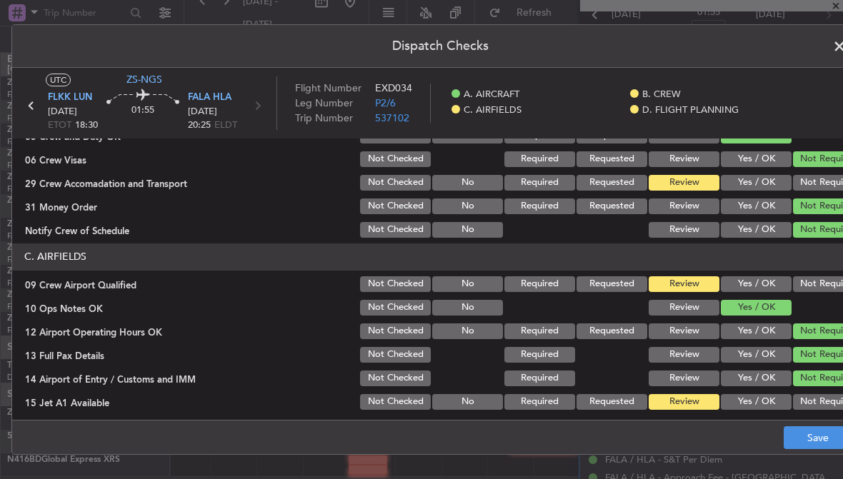
click at [820, 183] on button "Not Required" at bounding box center [828, 183] width 71 height 16
click at [810, 406] on button "Not Required" at bounding box center [828, 402] width 71 height 16
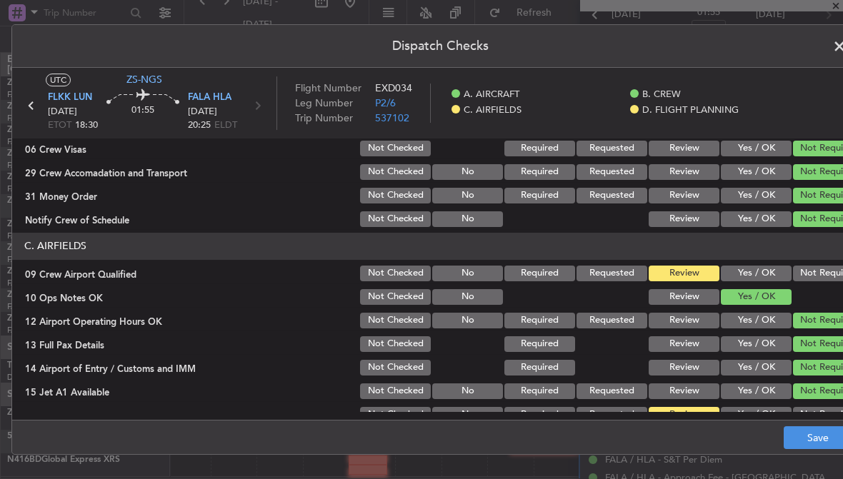
scroll to position [224, 0]
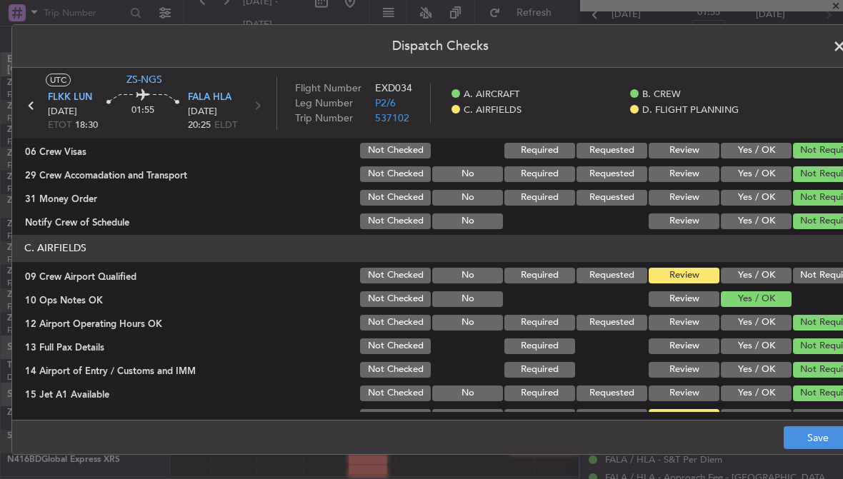
click at [817, 275] on button "Not Required" at bounding box center [828, 276] width 71 height 16
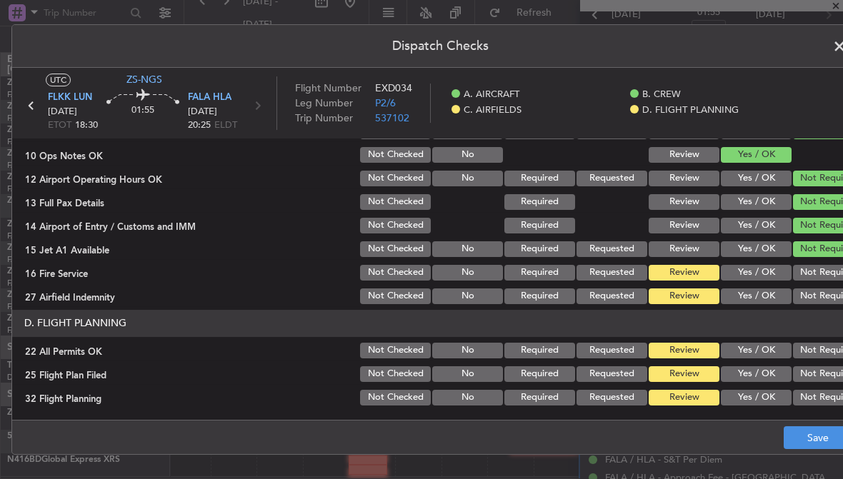
scroll to position [368, 0]
click at [818, 289] on button "Not Required" at bounding box center [828, 296] width 71 height 16
click at [820, 268] on button "Not Required" at bounding box center [828, 273] width 71 height 16
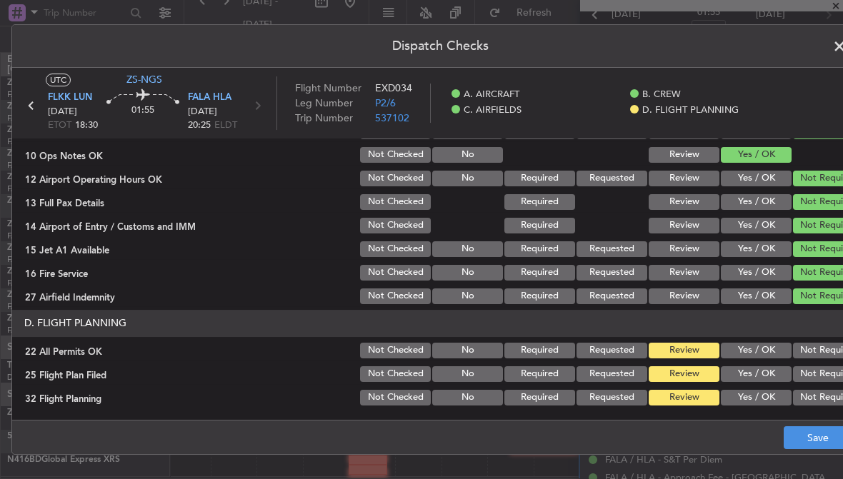
click at [813, 347] on button "Not Required" at bounding box center [828, 351] width 71 height 16
click at [762, 377] on button "Yes / OK" at bounding box center [755, 374] width 71 height 16
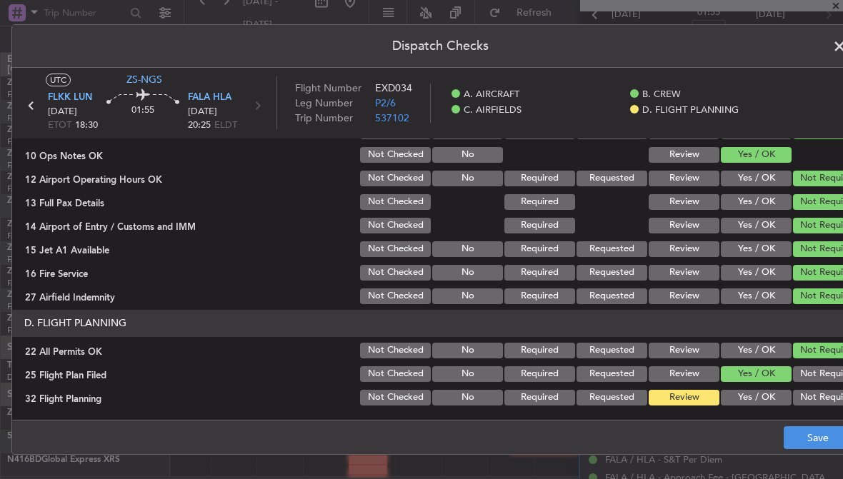
click at [760, 403] on button "Yes / OK" at bounding box center [755, 398] width 71 height 16
click at [821, 441] on button "Save" at bounding box center [817, 437] width 68 height 23
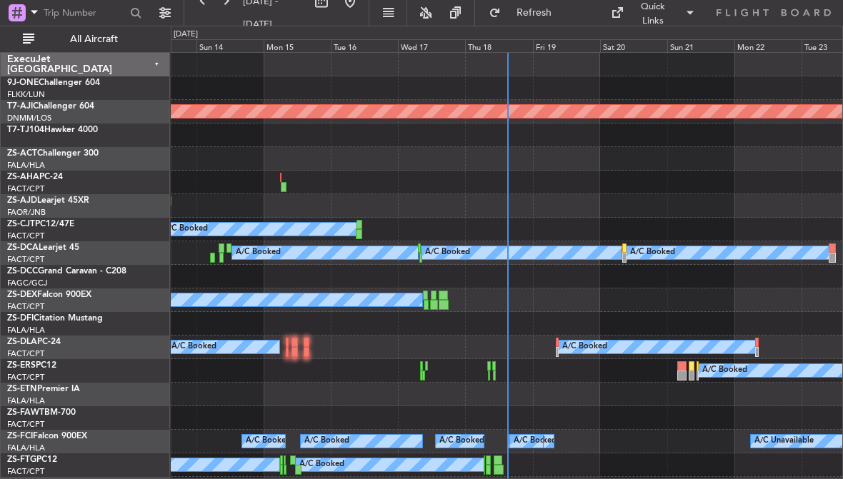
click at [559, 43] on div "Fri 19" at bounding box center [566, 45] width 67 height 13
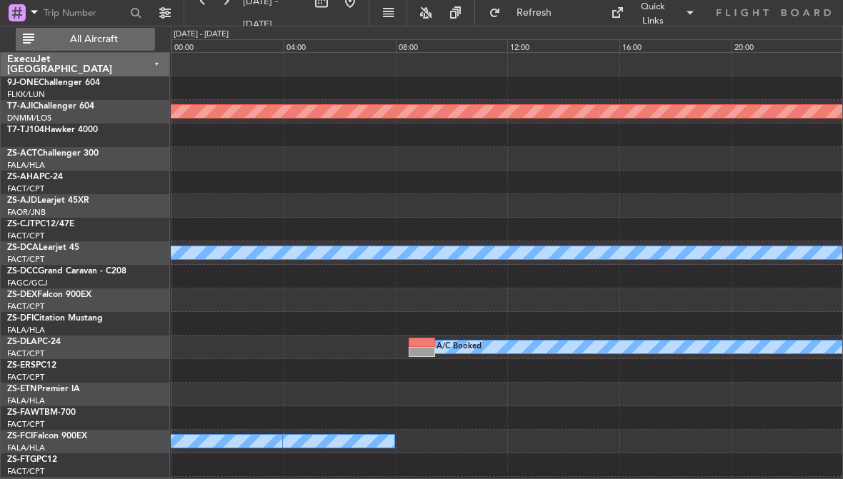
click at [96, 36] on span "All Aircraft" at bounding box center [94, 39] width 114 height 10
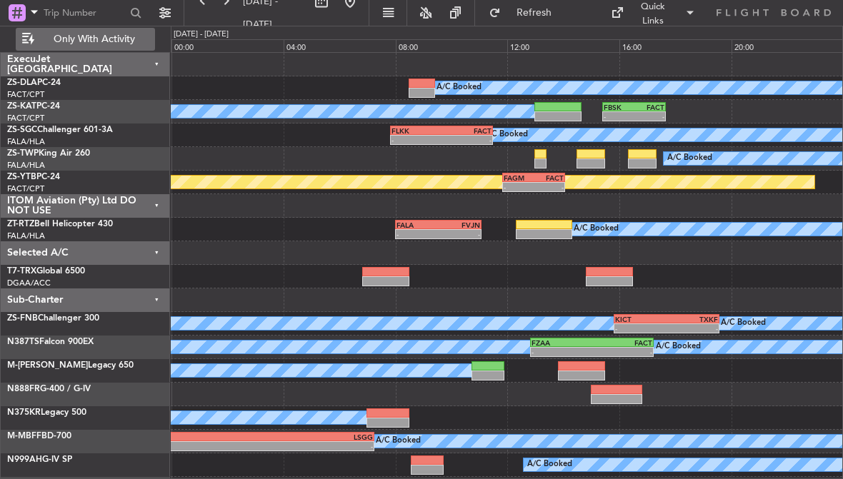
click at [538, 184] on div "-" at bounding box center [548, 187] width 30 height 9
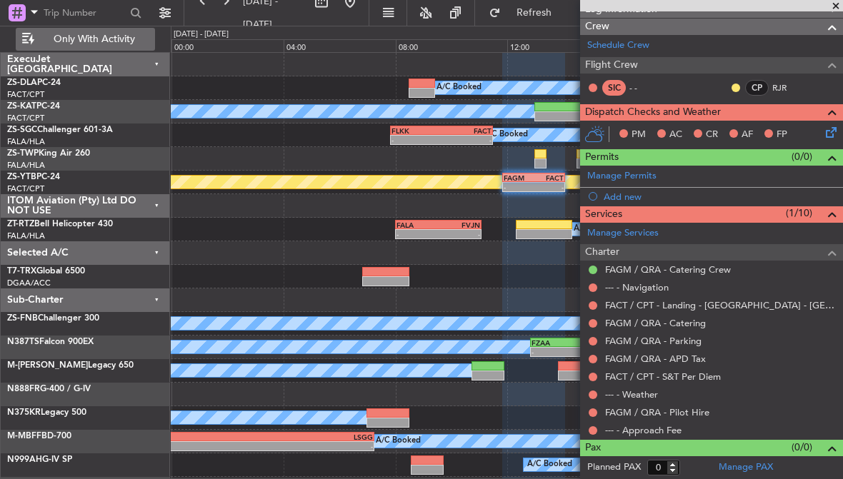
scroll to position [172, 0]
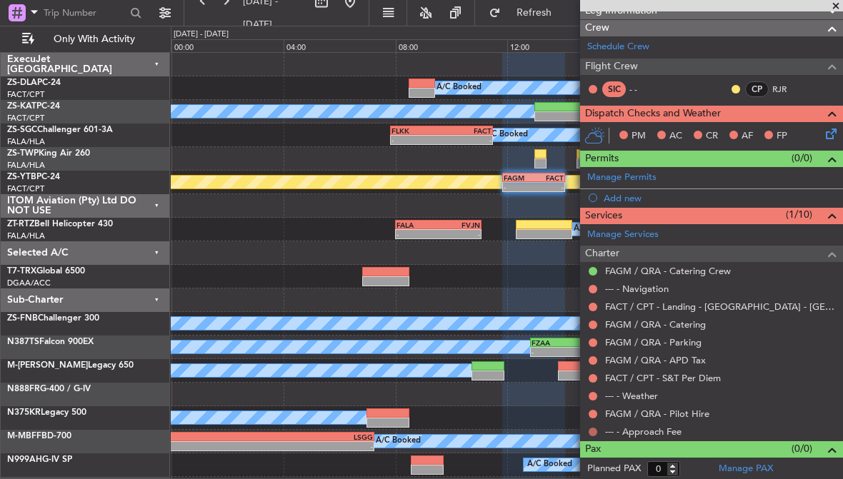
click at [593, 433] on button at bounding box center [592, 432] width 9 height 9
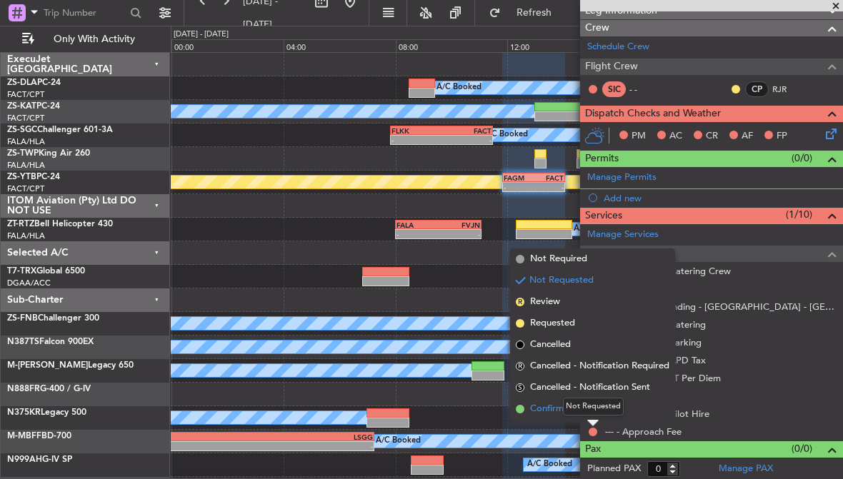
click at [552, 407] on span "Confirmed" at bounding box center [552, 409] width 44 height 14
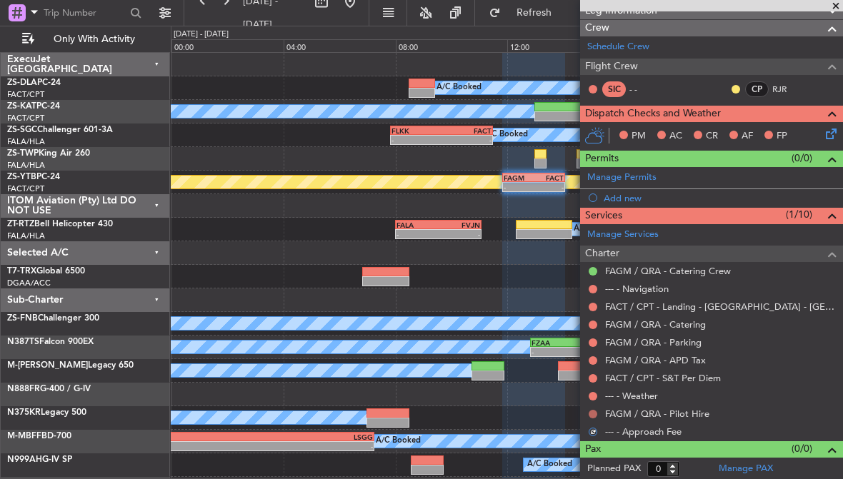
click at [593, 413] on button at bounding box center [592, 414] width 9 height 9
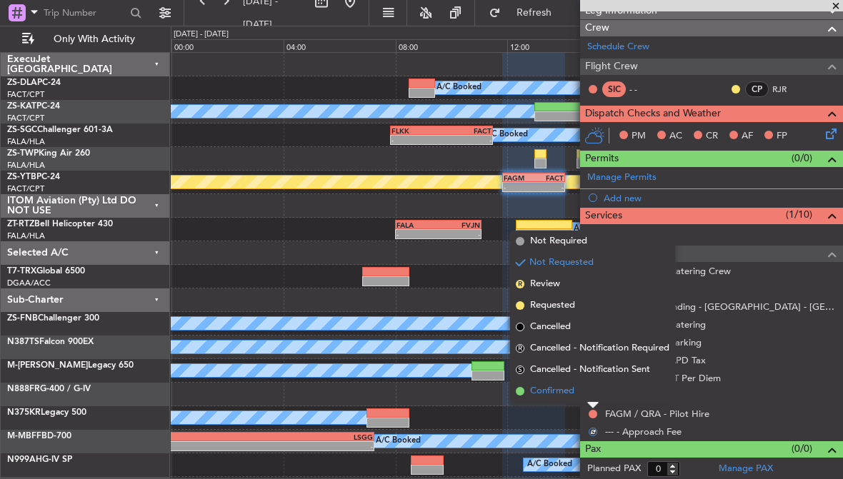
click at [560, 394] on span "Confirmed" at bounding box center [552, 391] width 44 height 14
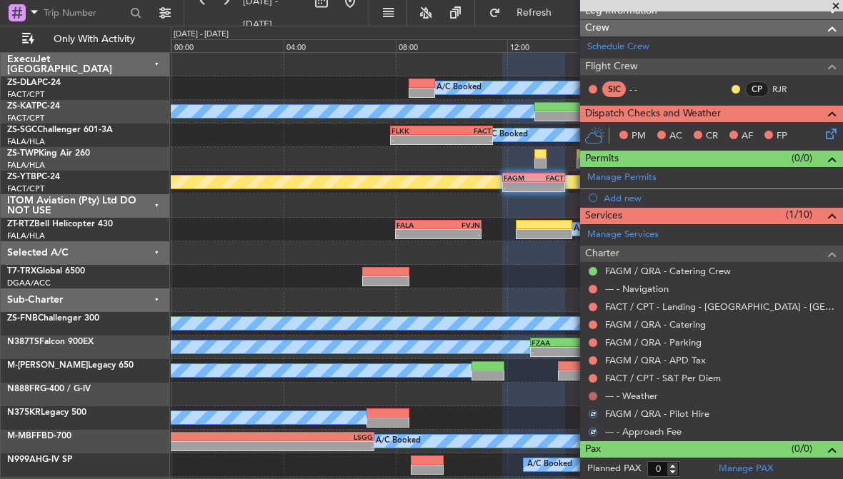
click at [591, 395] on button at bounding box center [592, 396] width 9 height 9
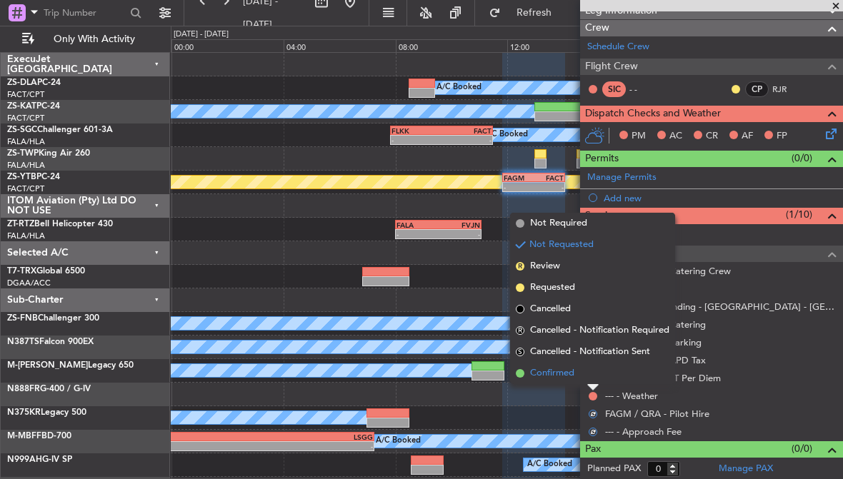
click at [563, 377] on span "Confirmed" at bounding box center [552, 373] width 44 height 14
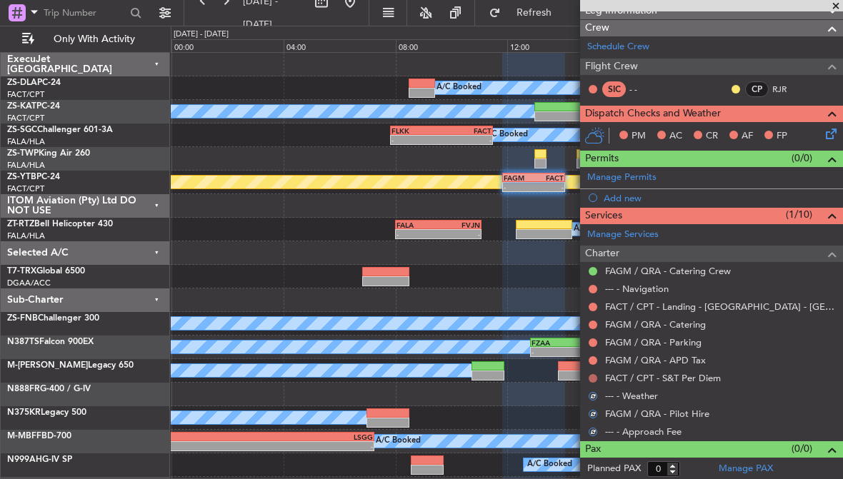
click at [594, 378] on button at bounding box center [592, 378] width 9 height 9
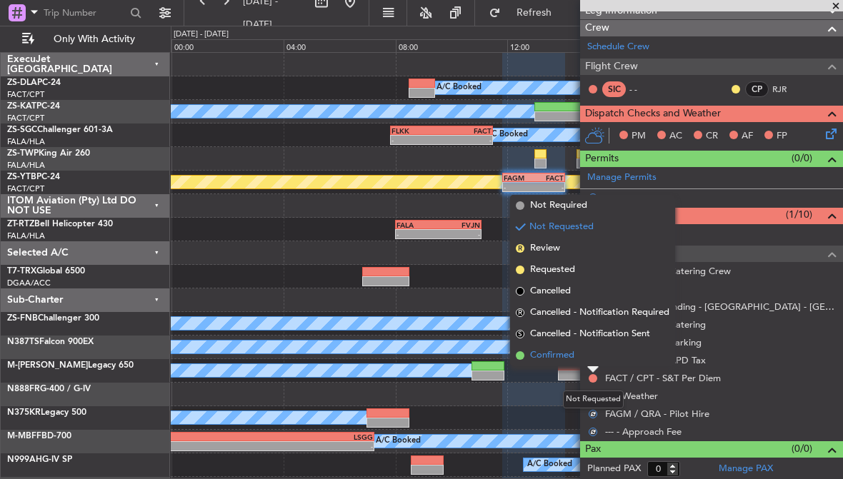
click at [564, 360] on span "Confirmed" at bounding box center [552, 355] width 44 height 14
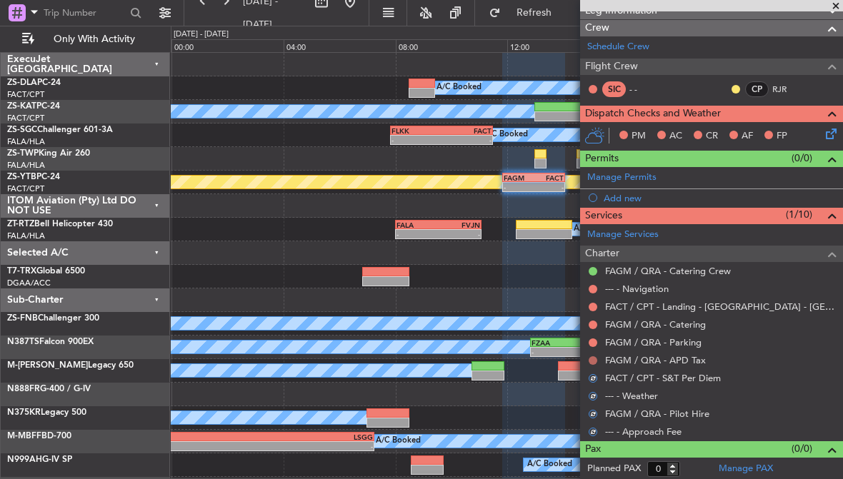
click at [593, 361] on button at bounding box center [592, 360] width 9 height 9
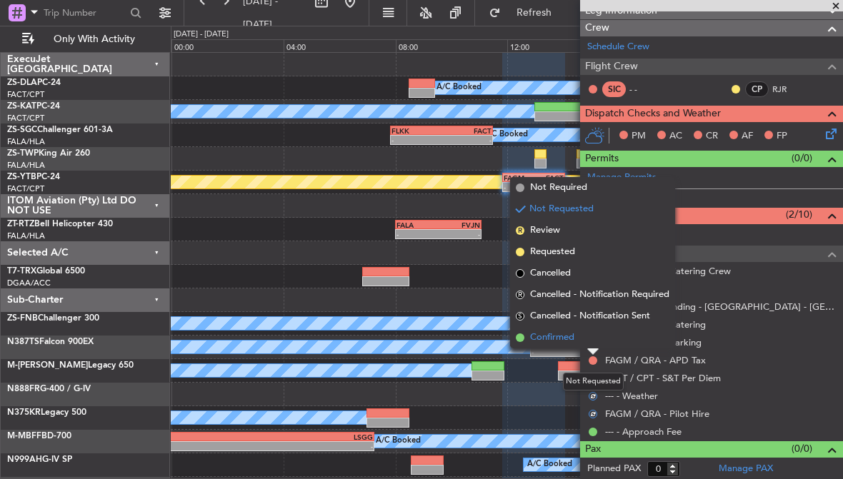
click at [568, 339] on span "Confirmed" at bounding box center [552, 338] width 44 height 14
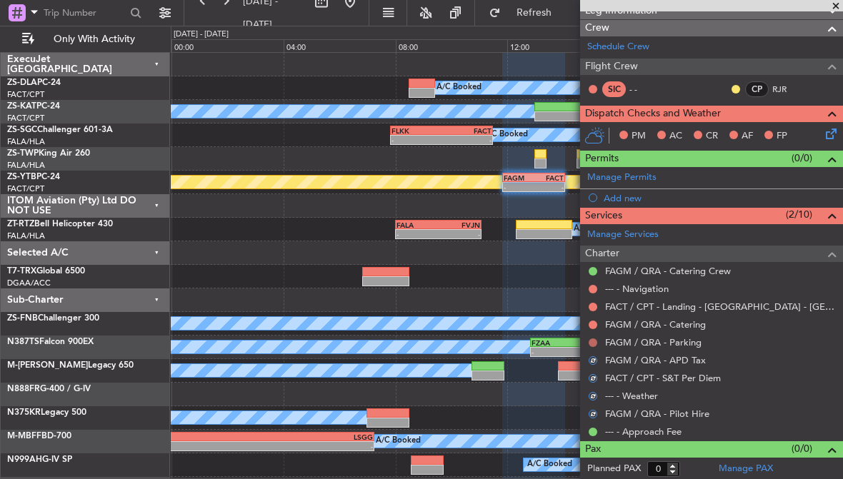
click at [592, 338] on button at bounding box center [592, 342] width 9 height 9
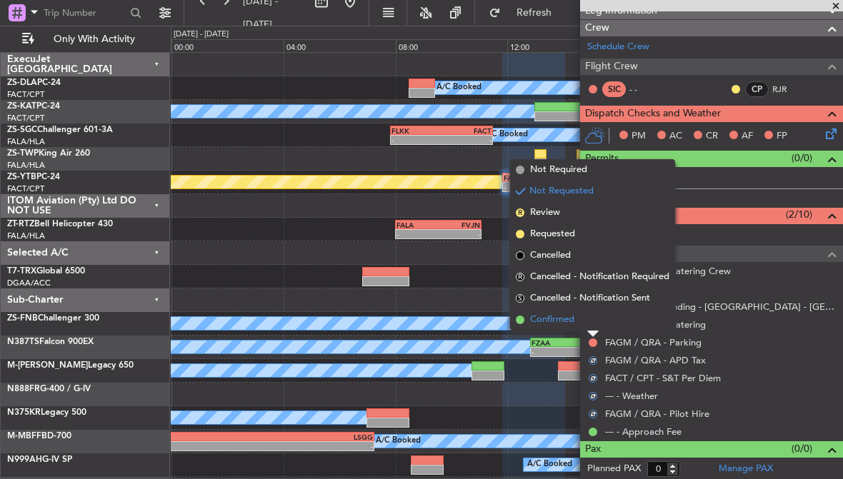
click at [568, 322] on span "Confirmed" at bounding box center [552, 320] width 44 height 14
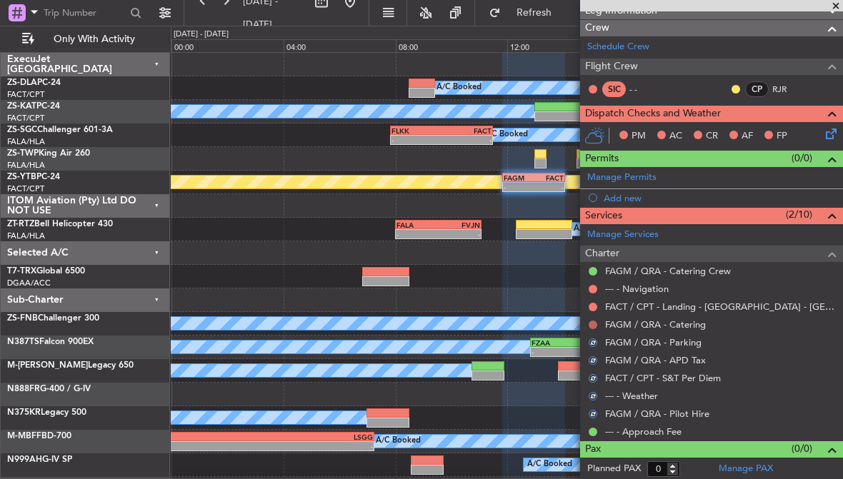
click at [593, 323] on button at bounding box center [592, 325] width 9 height 9
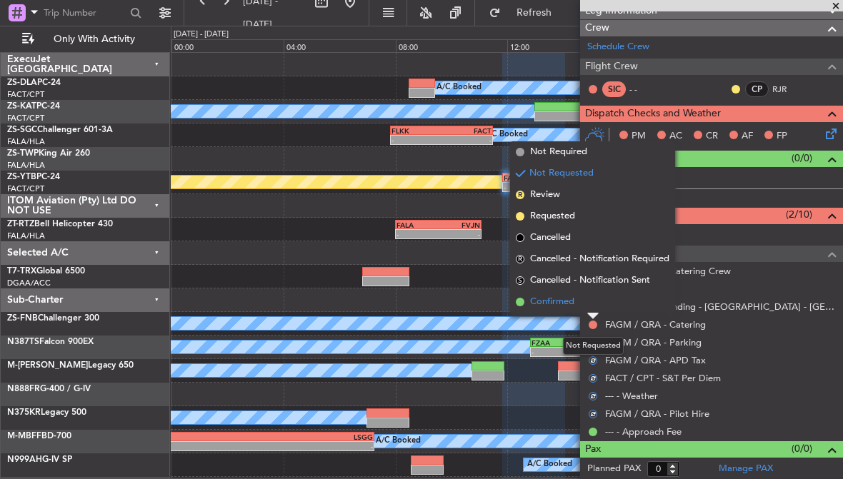
click at [572, 308] on span "Confirmed" at bounding box center [552, 302] width 44 height 14
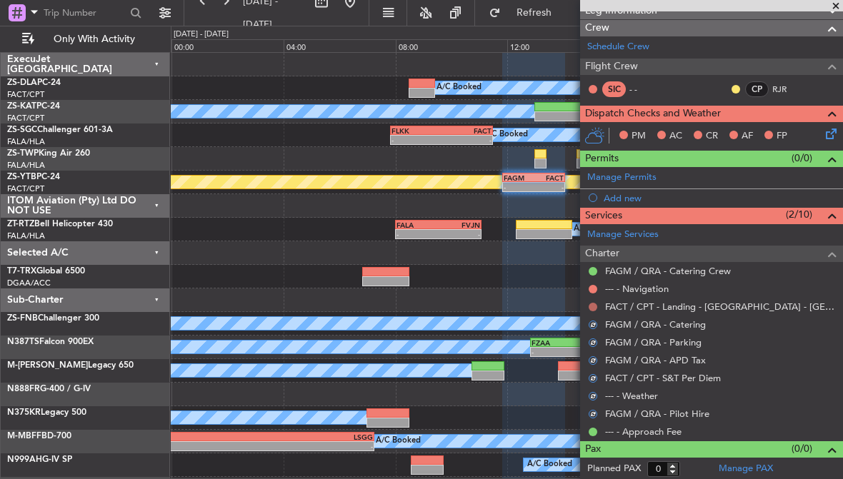
click at [593, 305] on button at bounding box center [592, 307] width 9 height 9
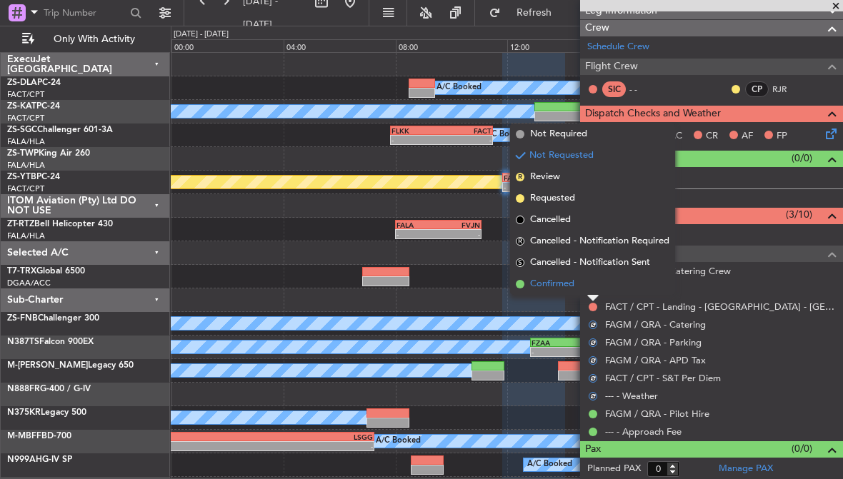
click at [574, 288] on span "Confirmed" at bounding box center [552, 284] width 44 height 14
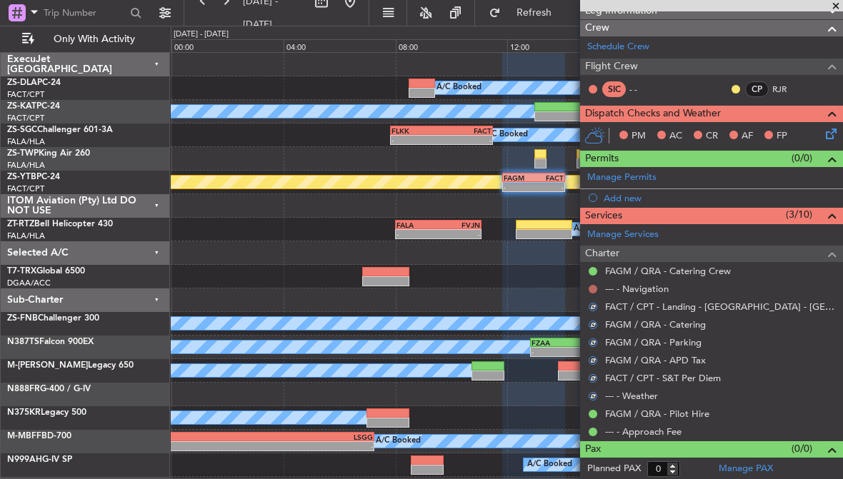
click at [592, 286] on button at bounding box center [592, 289] width 9 height 9
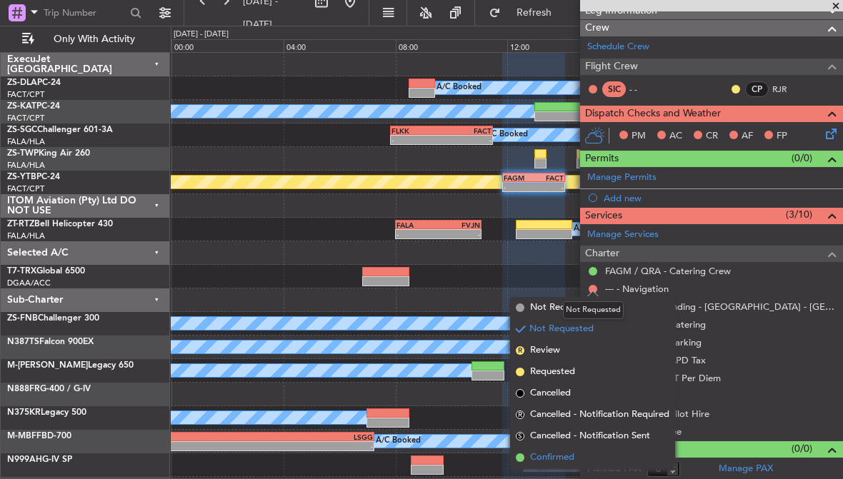
click at [565, 458] on span "Confirmed" at bounding box center [552, 458] width 44 height 14
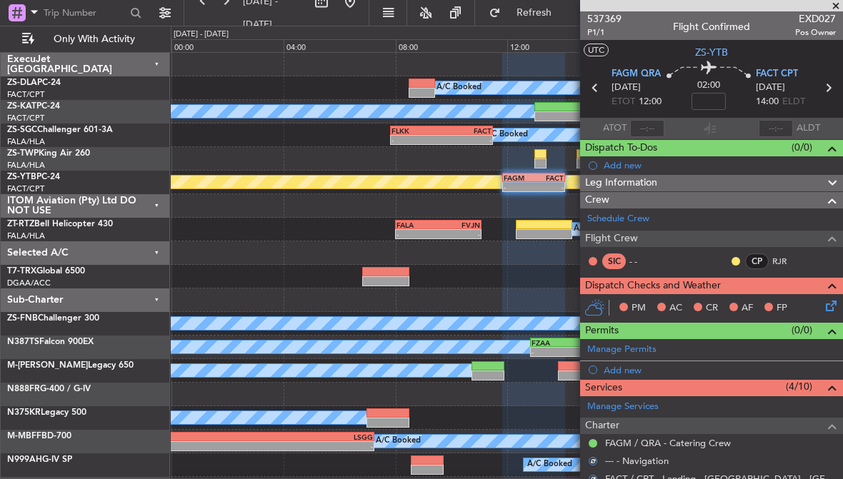
scroll to position [0, 0]
click at [734, 258] on button at bounding box center [735, 261] width 9 height 9
click at [829, 305] on icon at bounding box center [828, 303] width 11 height 11
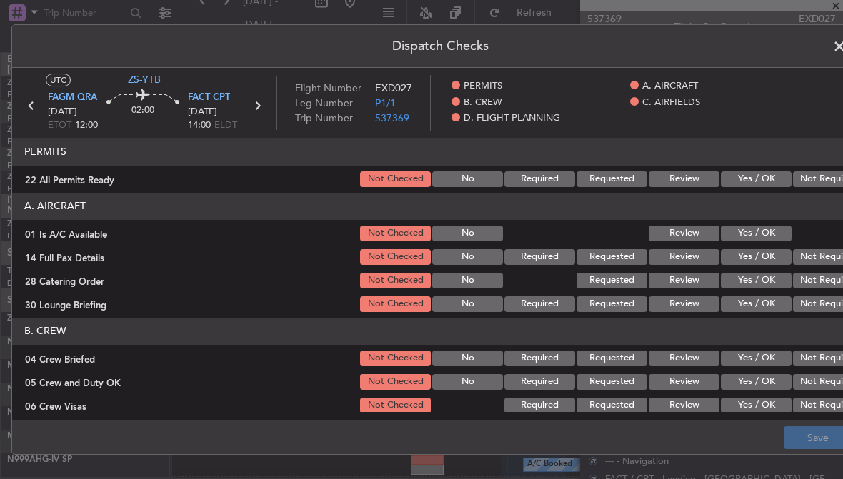
click at [809, 186] on button "Not Required" at bounding box center [828, 179] width 71 height 16
click at [787, 238] on button "Yes / OK" at bounding box center [755, 234] width 71 height 16
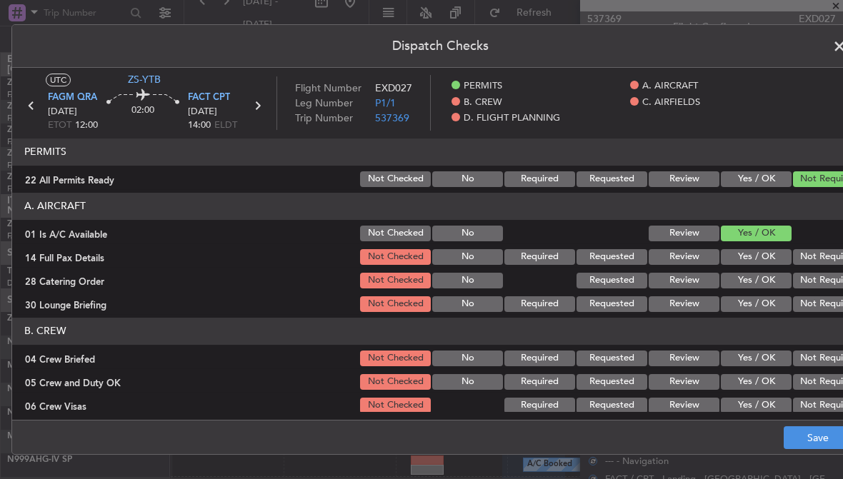
click at [813, 273] on button "Not Required" at bounding box center [828, 281] width 71 height 16
click at [820, 303] on button "Not Required" at bounding box center [828, 304] width 71 height 16
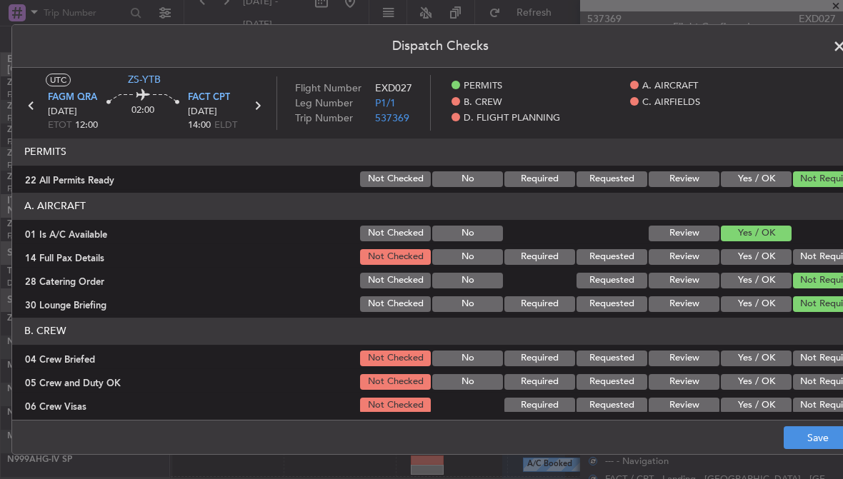
click at [820, 251] on button "Not Required" at bounding box center [828, 257] width 71 height 16
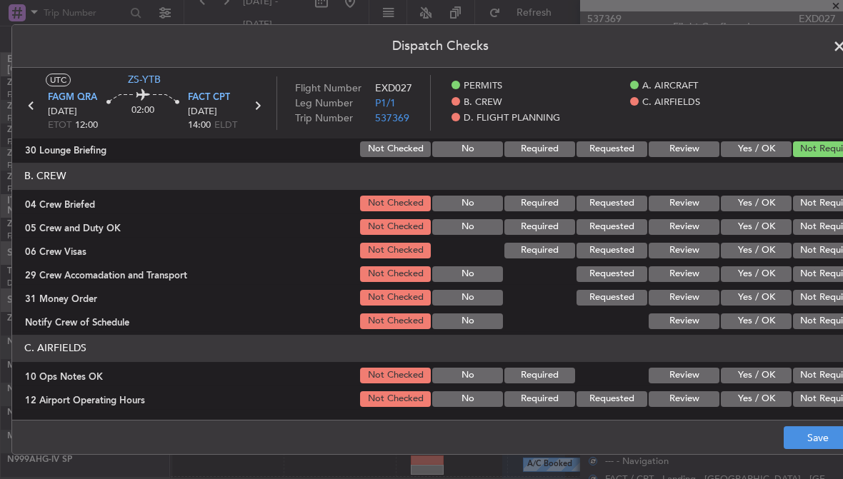
scroll to position [186, 0]
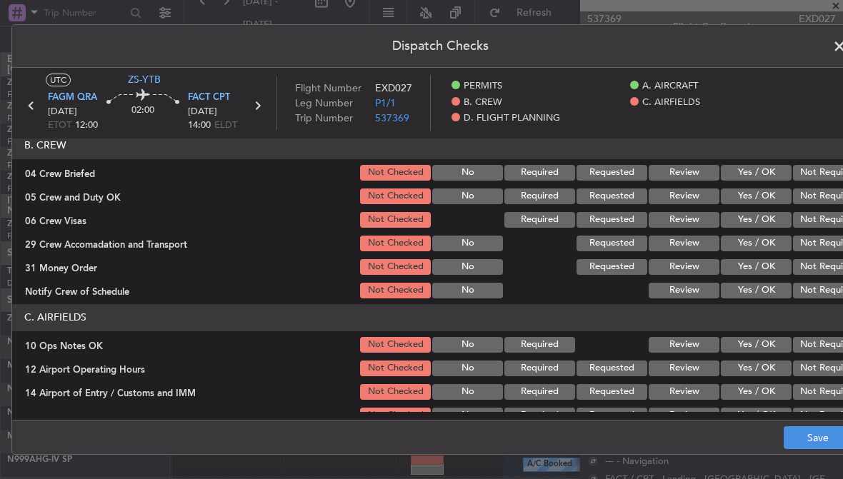
click at [813, 173] on button "Not Required" at bounding box center [828, 173] width 71 height 16
click at [815, 201] on button "Not Required" at bounding box center [828, 196] width 71 height 16
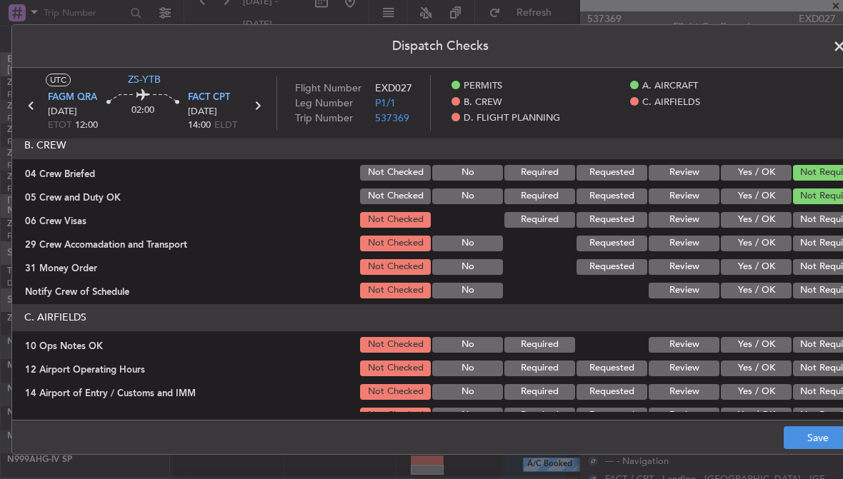
click at [818, 224] on button "Not Required" at bounding box center [828, 220] width 71 height 16
click at [818, 259] on button "Not Required" at bounding box center [828, 267] width 71 height 16
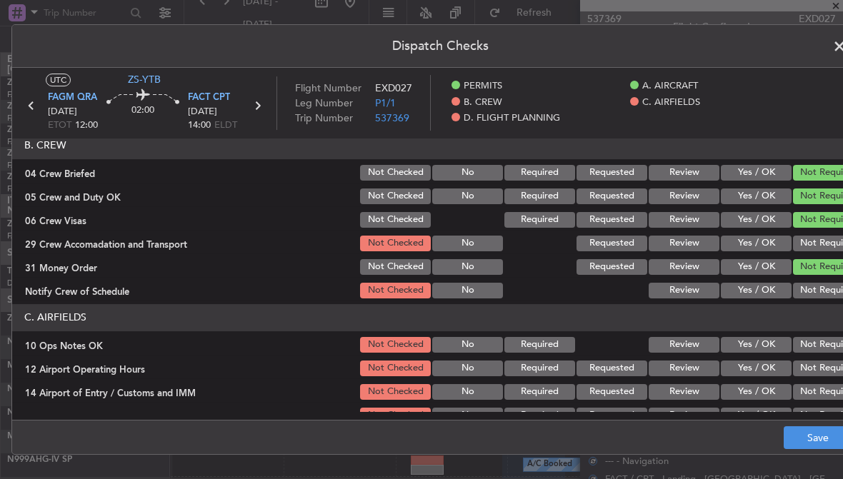
click at [818, 244] on button "Not Required" at bounding box center [828, 244] width 71 height 16
click at [818, 291] on button "Not Required" at bounding box center [828, 291] width 71 height 16
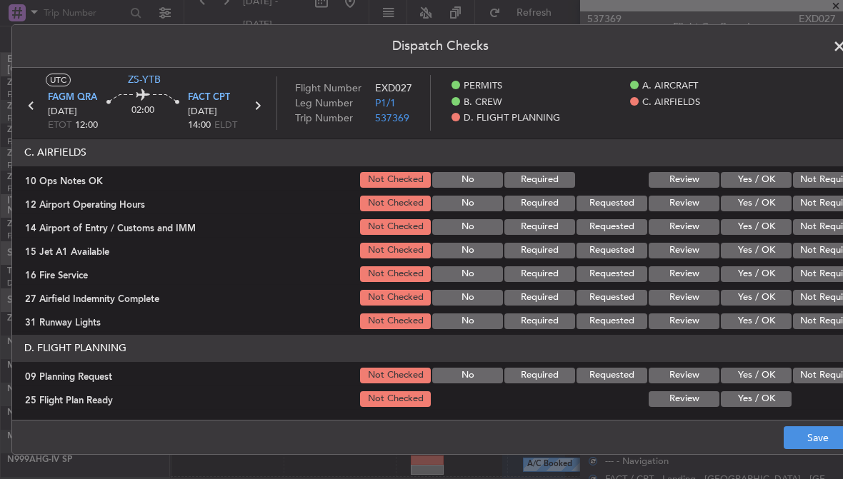
scroll to position [351, 0]
click at [815, 314] on button "Not Required" at bounding box center [828, 321] width 71 height 16
click at [816, 296] on button "Not Required" at bounding box center [828, 298] width 71 height 16
click at [815, 279] on button "Not Required" at bounding box center [828, 274] width 71 height 16
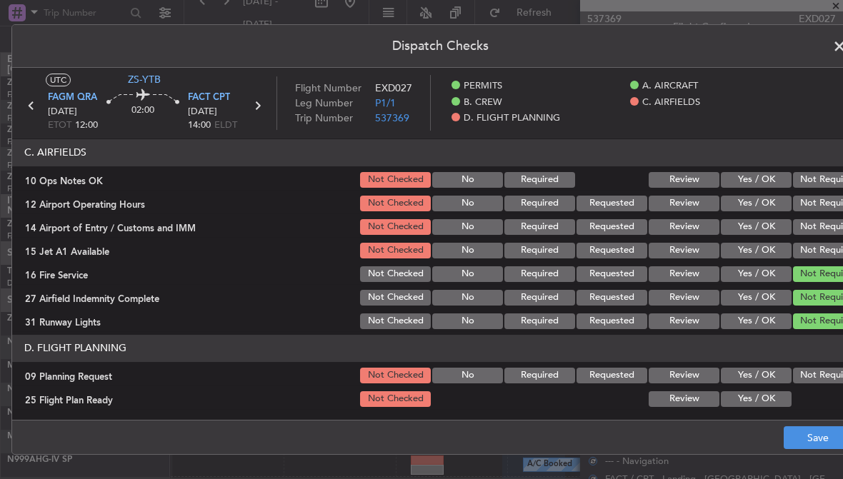
click at [816, 233] on button "Not Required" at bounding box center [828, 227] width 71 height 16
click at [819, 201] on button "Not Required" at bounding box center [828, 204] width 71 height 16
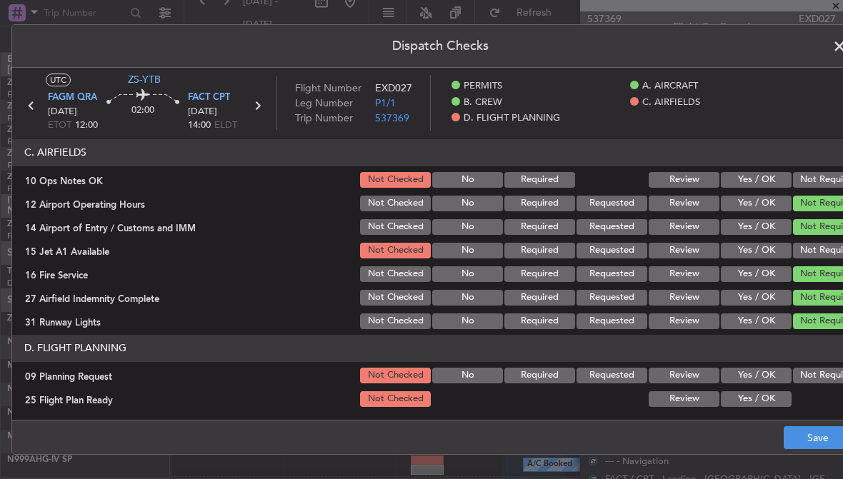
click at [818, 176] on button "Not Required" at bounding box center [828, 180] width 71 height 16
click at [818, 251] on button "Not Required" at bounding box center [828, 251] width 71 height 16
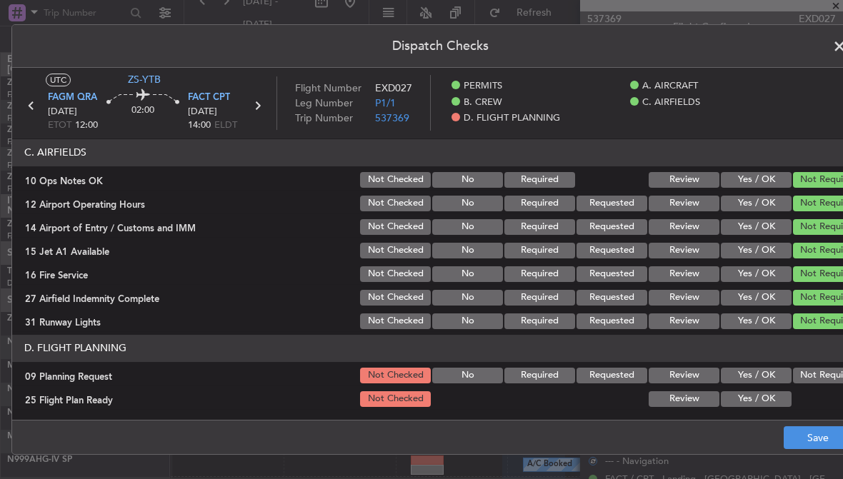
click at [692, 378] on button "Review" at bounding box center [683, 376] width 71 height 16
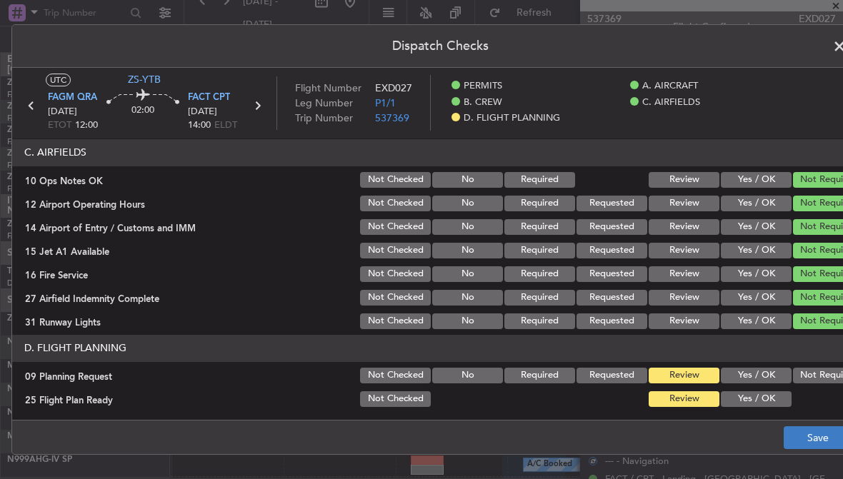
click at [793, 440] on button "Save" at bounding box center [817, 437] width 68 height 23
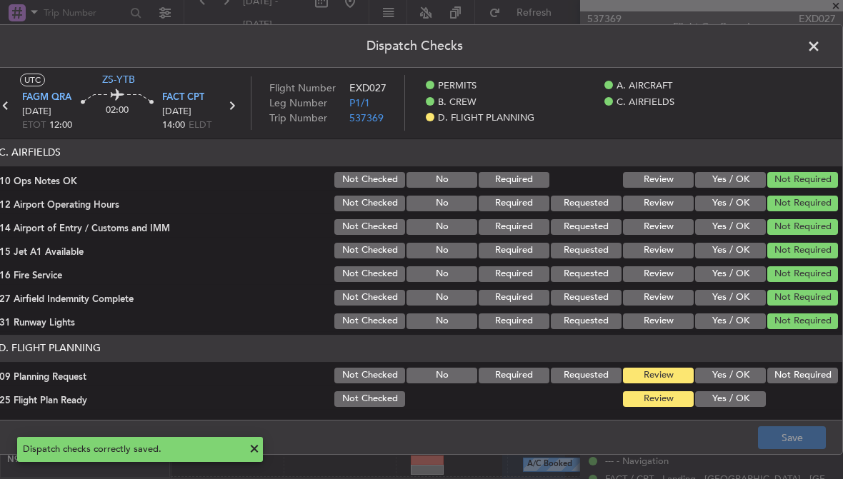
scroll to position [0, 26]
click at [820, 49] on span at bounding box center [820, 50] width 0 height 29
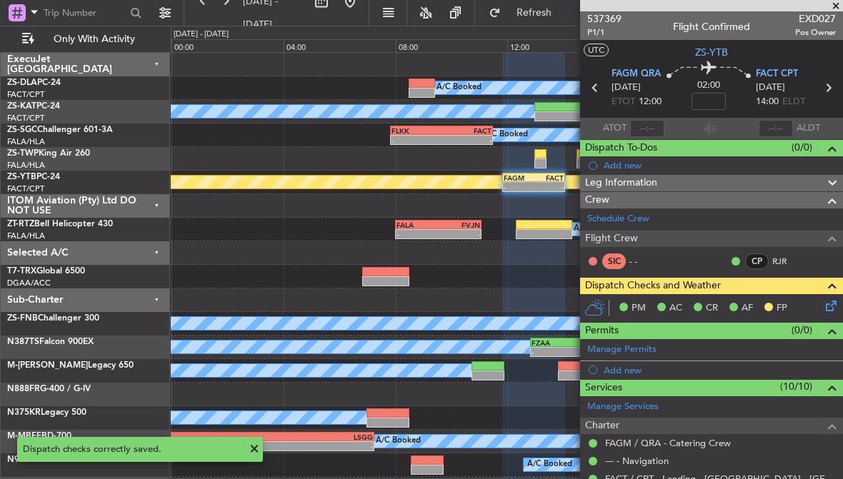
click at [830, 7] on span at bounding box center [835, 6] width 14 height 13
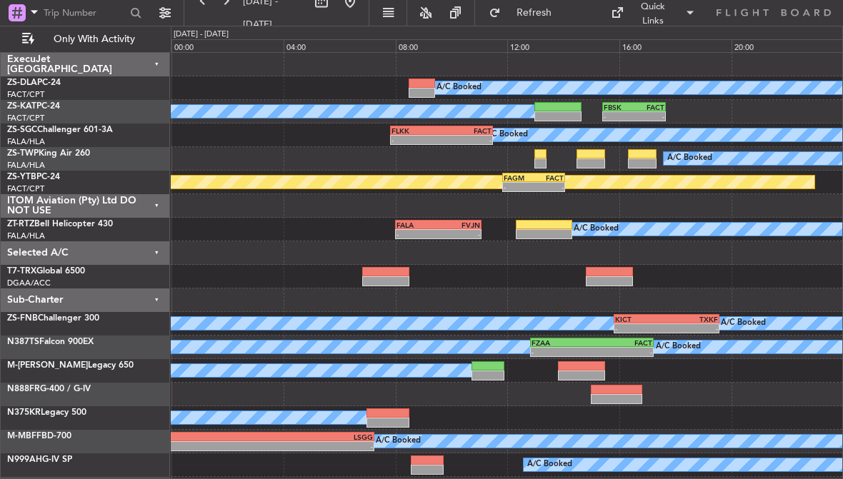
click at [543, 182] on div "- -" at bounding box center [534, 187] width 64 height 10
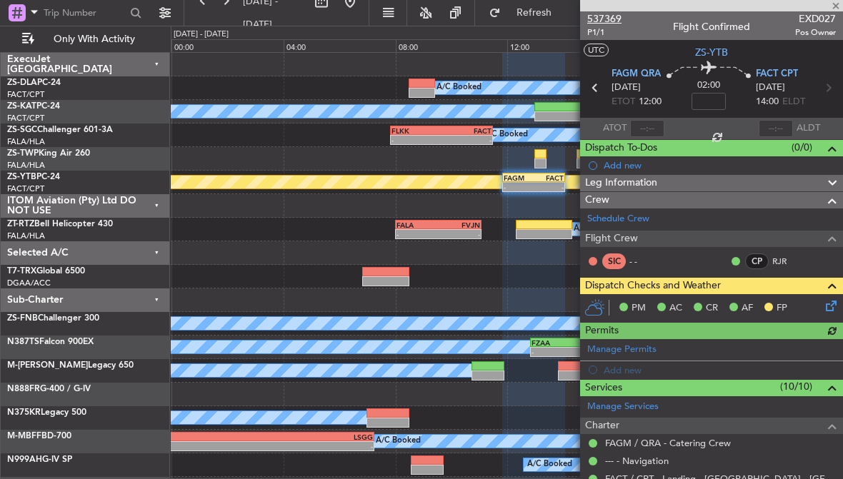
click at [615, 16] on span "537369" at bounding box center [604, 18] width 34 height 15
click at [833, 6] on span at bounding box center [835, 6] width 14 height 13
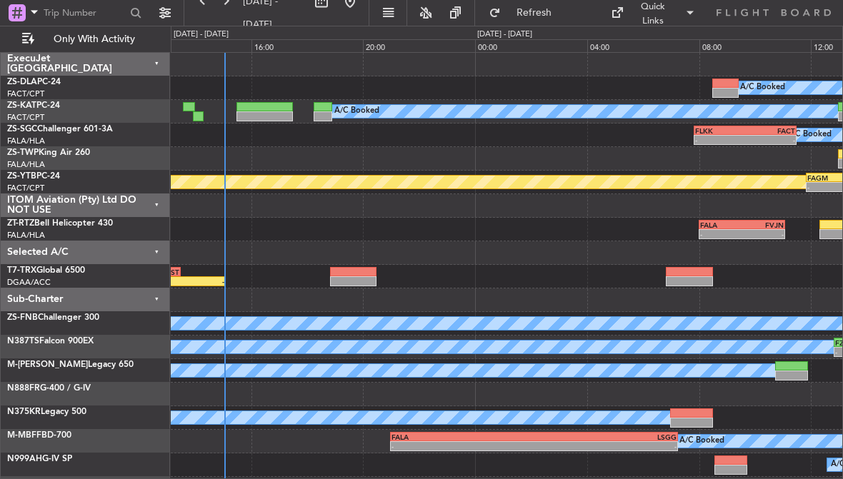
scroll to position [0, 0]
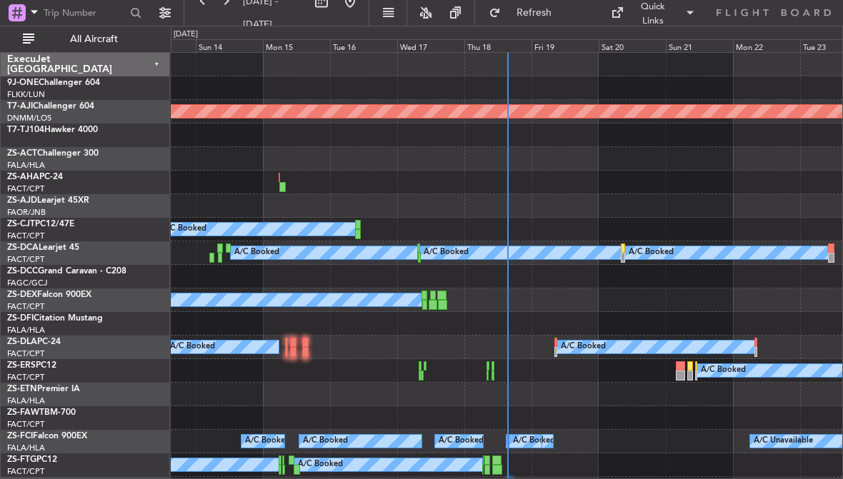
click at [503, 43] on div "Thu 18" at bounding box center [497, 45] width 67 height 13
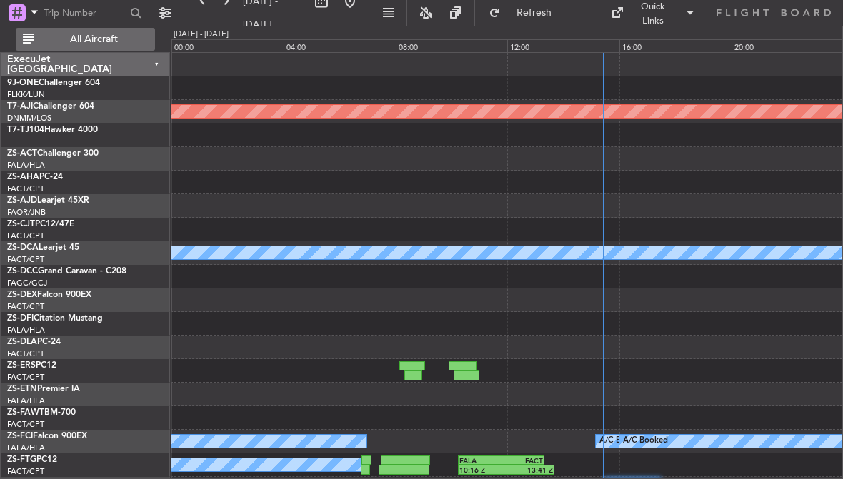
click at [66, 39] on span "All Aircraft" at bounding box center [94, 39] width 114 height 10
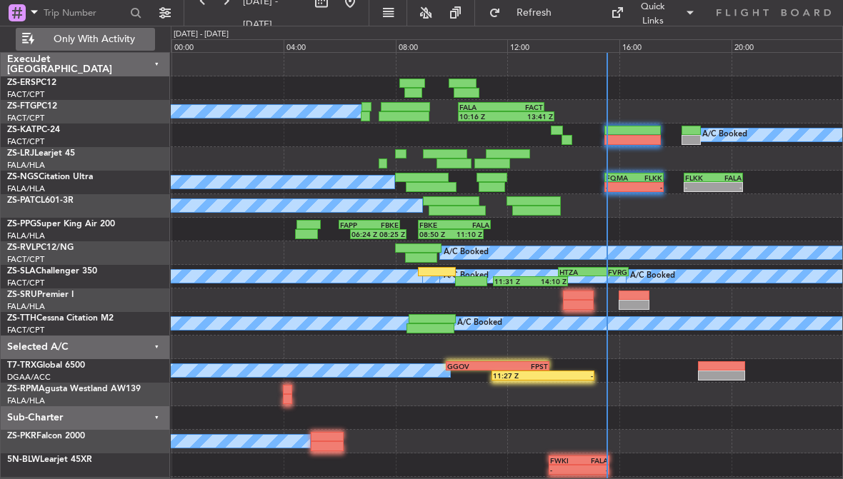
click at [635, 132] on div at bounding box center [632, 131] width 56 height 10
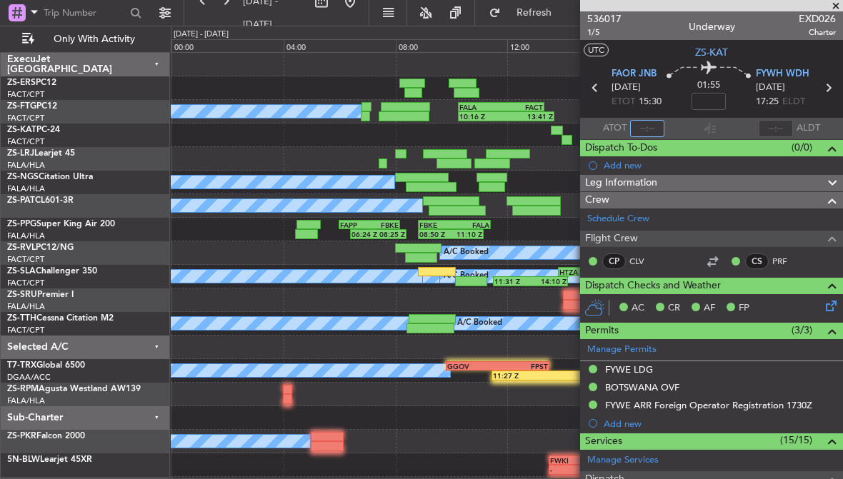
click at [647, 131] on input "text" at bounding box center [647, 128] width 34 height 17
type input "15:33"
click at [837, 1] on span at bounding box center [835, 6] width 14 height 13
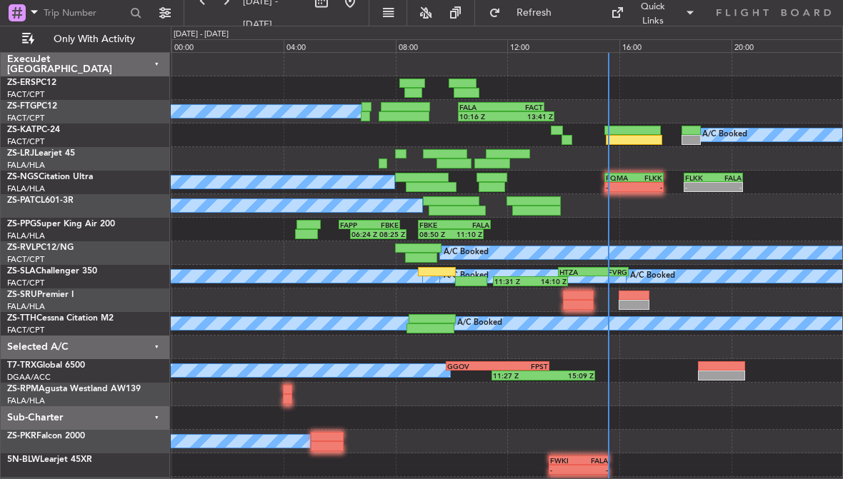
click at [640, 179] on div "FLKK" at bounding box center [647, 177] width 28 height 9
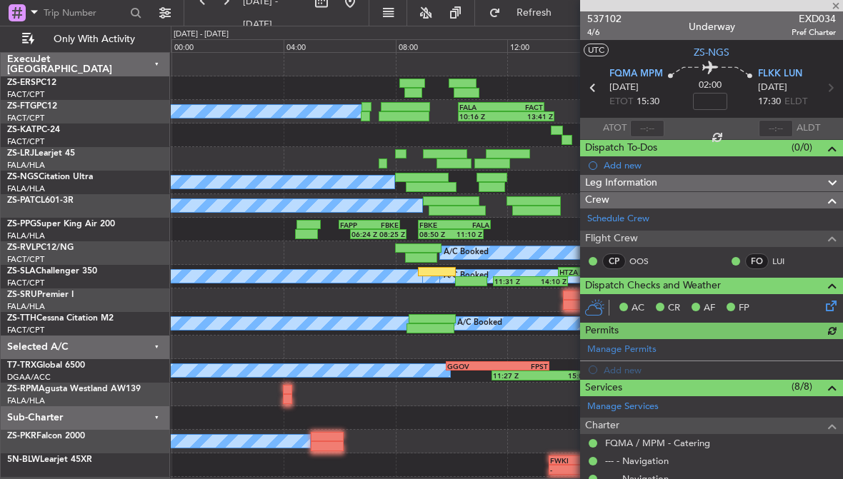
click at [648, 127] on div at bounding box center [647, 128] width 34 height 17
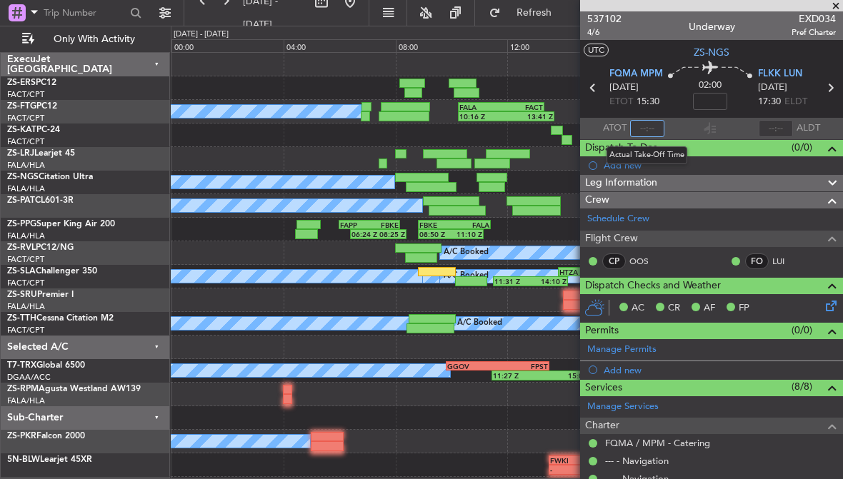
click at [643, 130] on input "text" at bounding box center [647, 128] width 34 height 17
type input "15:35"
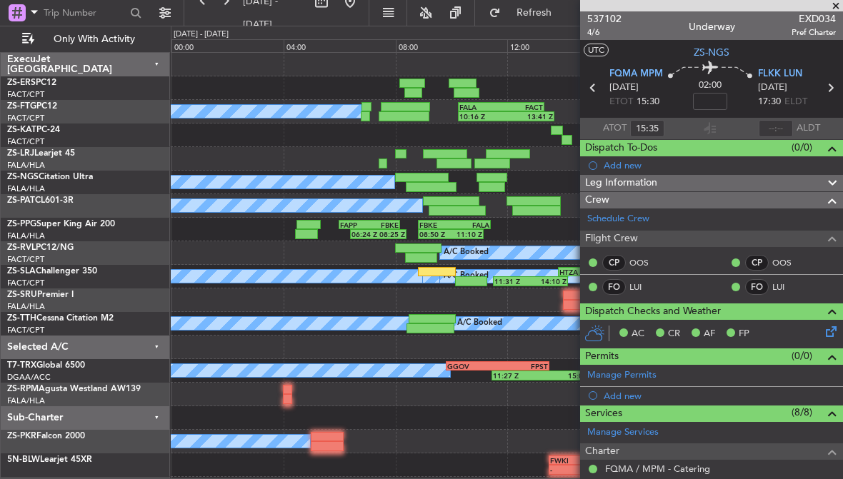
click at [839, 4] on span at bounding box center [835, 6] width 14 height 13
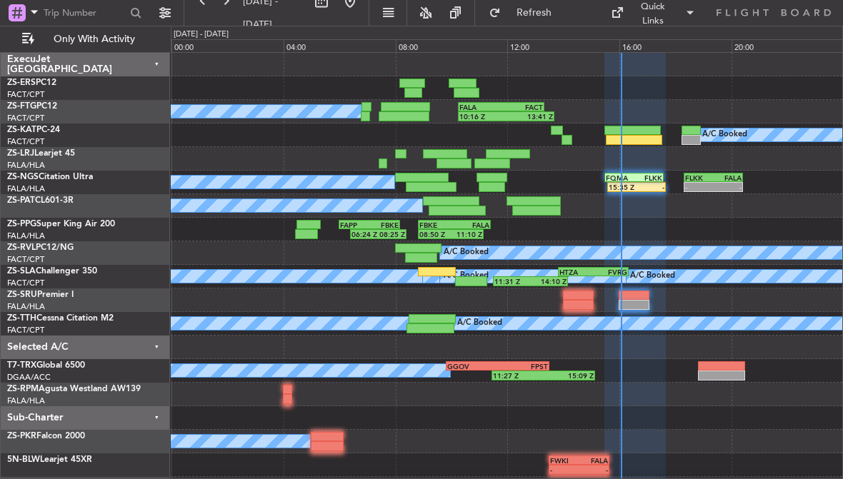
type input "0"
